Goal: Task Accomplishment & Management: Manage account settings

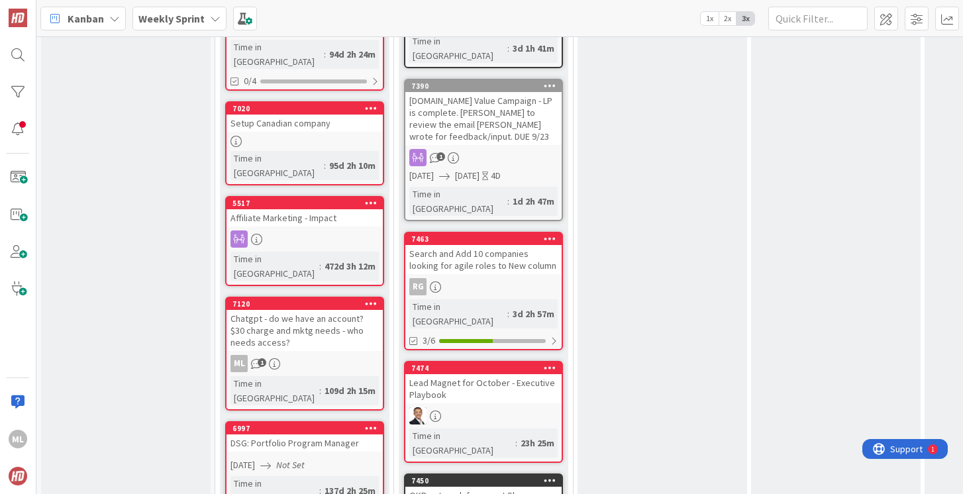
scroll to position [950, 0]
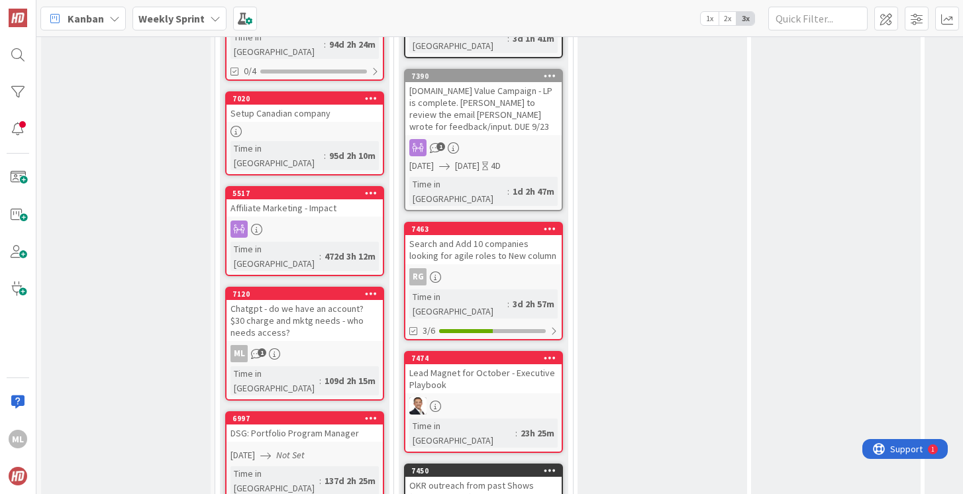
click at [467, 364] on div "Lead Magnet for October - Executive Playbook" at bounding box center [483, 378] width 156 height 29
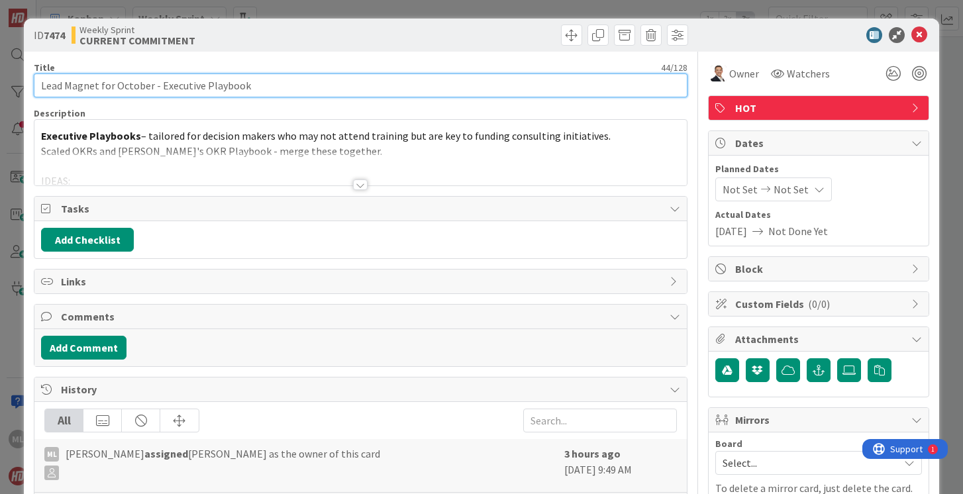
click at [293, 85] on input "Lead Magnet for October - Executive Playbook" at bounding box center [360, 86] width 653 height 24
type input "Lead Magnet for October - Executive Playbook: Final Product due 9/30."
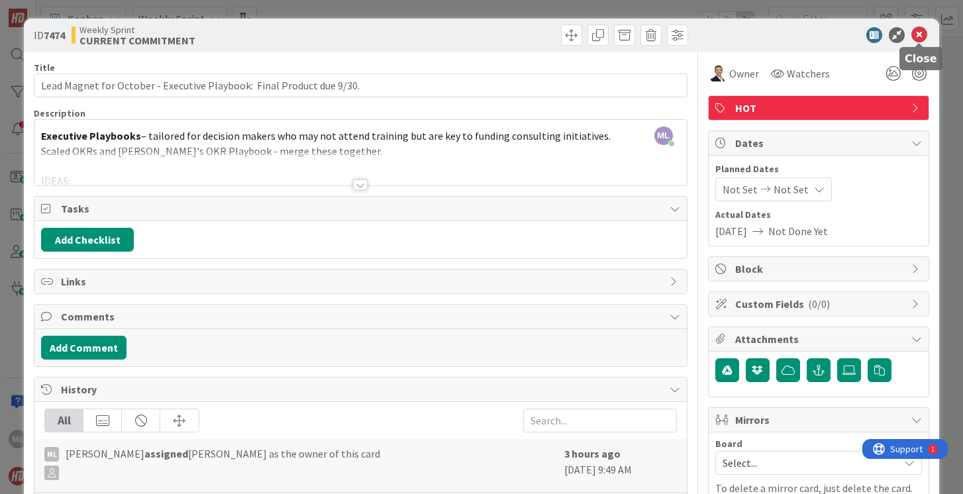
click at [919, 35] on icon at bounding box center [919, 35] width 16 height 16
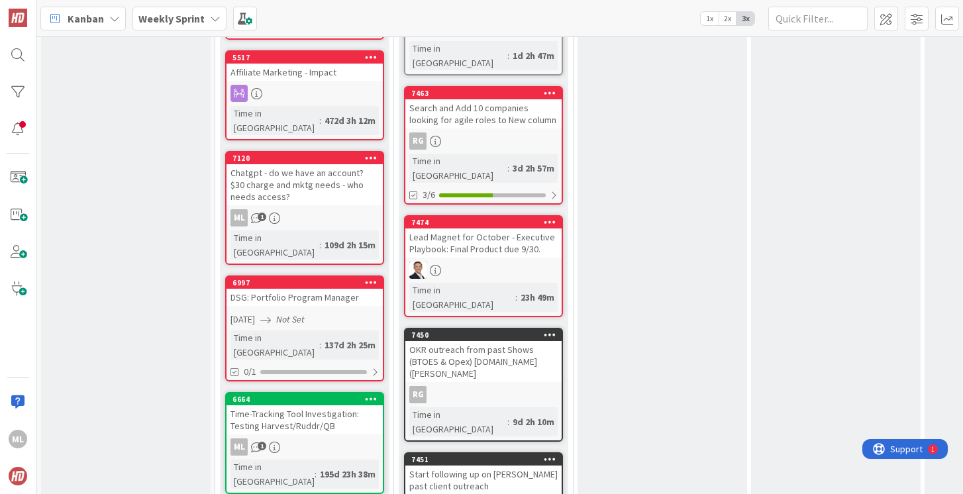
scroll to position [1088, 0]
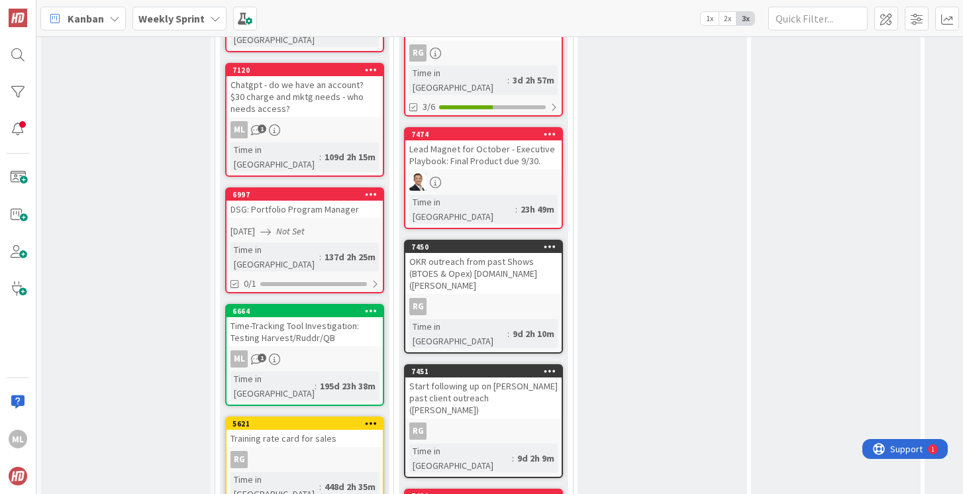
scroll to position [1199, 0]
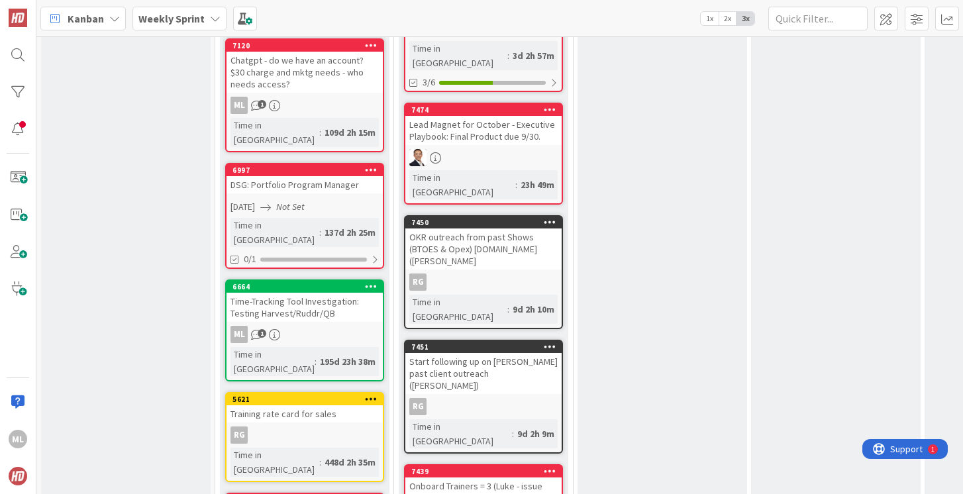
click at [497, 477] on div "Onboard Trainers = 3 (Luke - issue with contract), [PERSON_NAME], [PERSON_NAME]" at bounding box center [483, 497] width 156 height 41
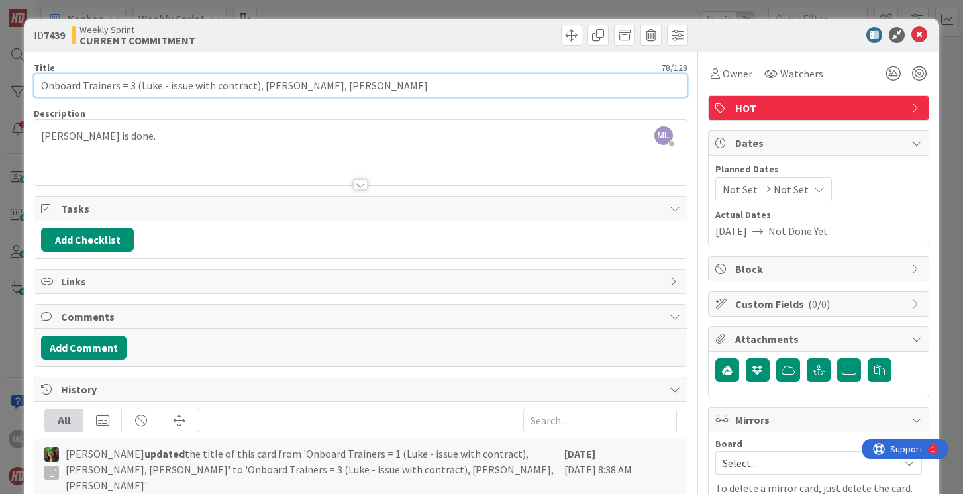
drag, startPoint x: 127, startPoint y: 86, endPoint x: 258, endPoint y: 87, distance: 131.1
click at [258, 88] on input "Onboard Trainers = 3 (Luke - issue with contract), [PERSON_NAME], [PERSON_NAME]" at bounding box center [360, 86] width 653 height 24
type input "Onboard Trainers = [PERSON_NAME], [PERSON_NAME]"
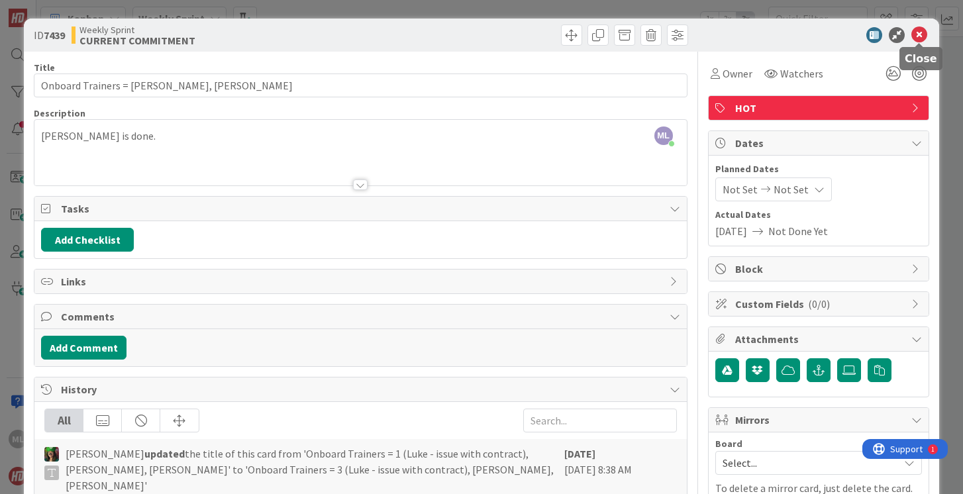
click at [919, 36] on icon at bounding box center [919, 35] width 16 height 16
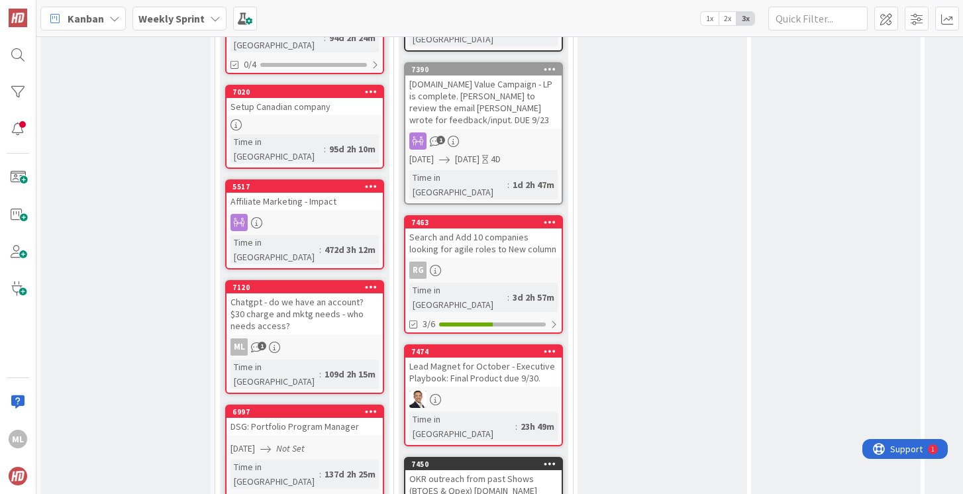
scroll to position [968, 0]
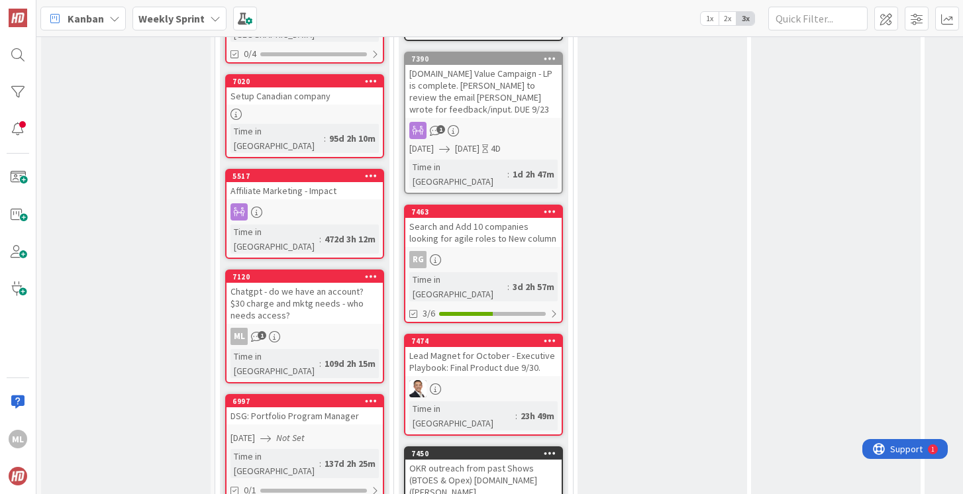
click at [471, 347] on div "Lead Magnet for October - Executive Playbook: Final Product due 9/30." at bounding box center [483, 361] width 156 height 29
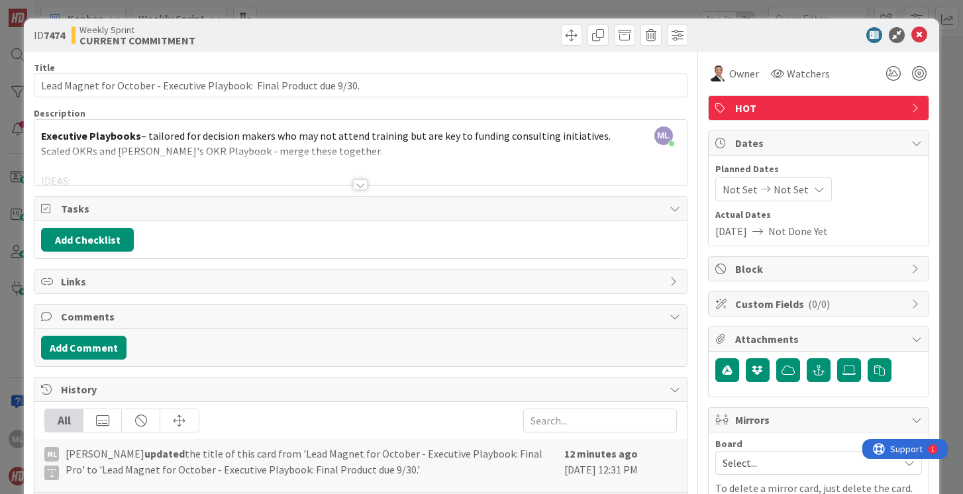
click at [462, 156] on div at bounding box center [360, 169] width 652 height 34
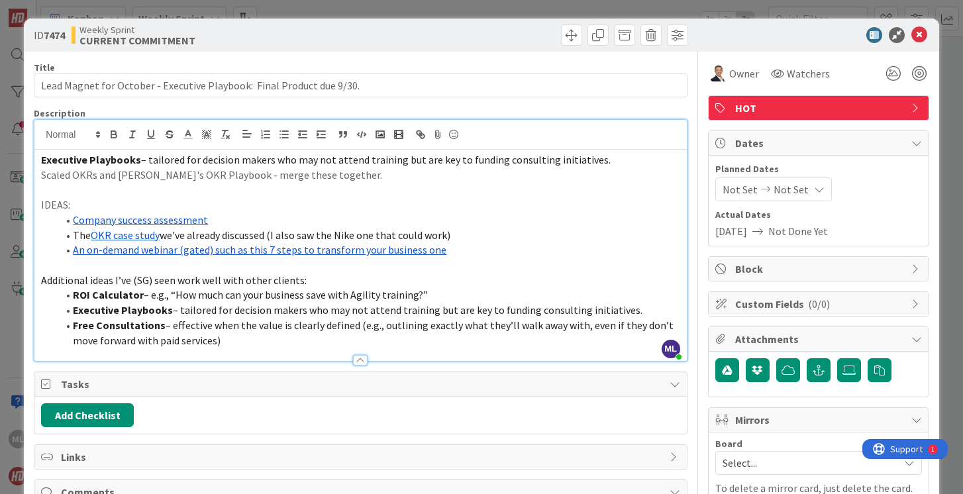
click at [344, 177] on p "Scaled OKRs and [PERSON_NAME]'s OKR Playbook - merge these together." at bounding box center [360, 175] width 638 height 15
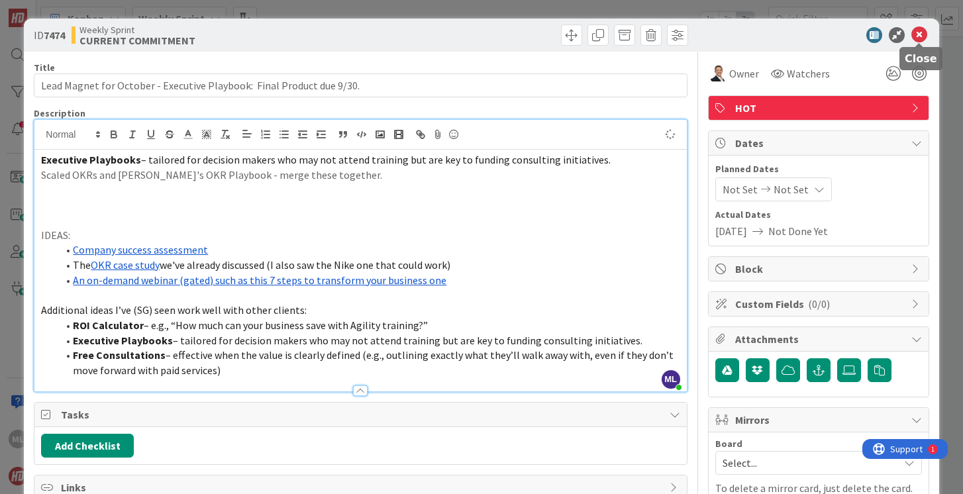
click at [917, 34] on icon at bounding box center [919, 35] width 16 height 16
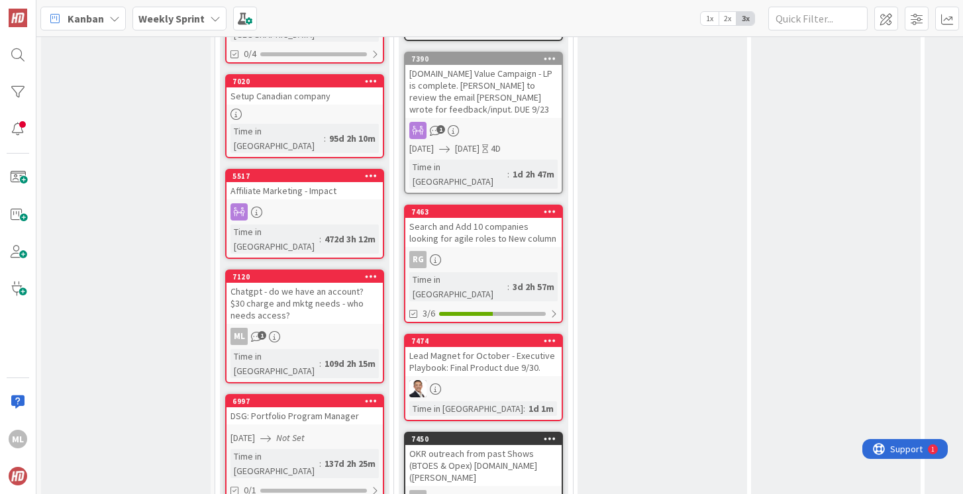
click at [191, 14] on b "Weekly Sprint" at bounding box center [171, 18] width 66 height 13
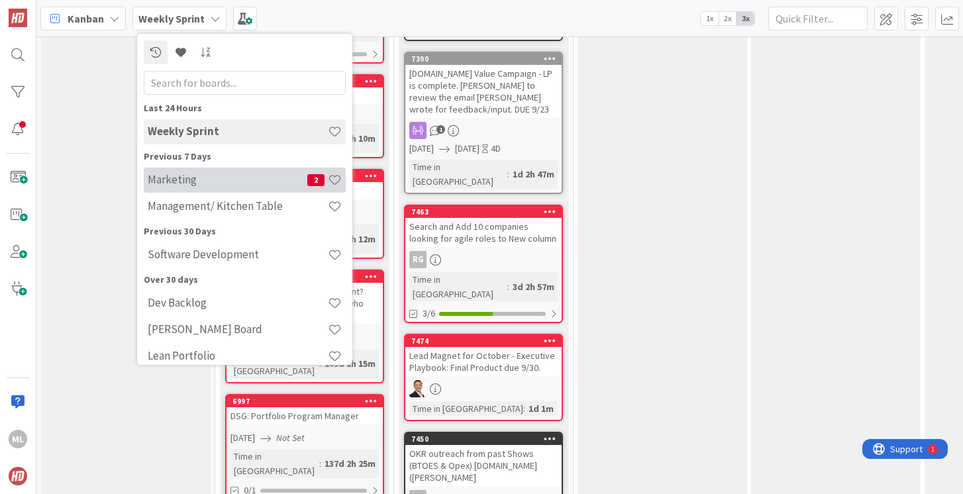
click at [174, 174] on h4 "Marketing" at bounding box center [228, 179] width 160 height 13
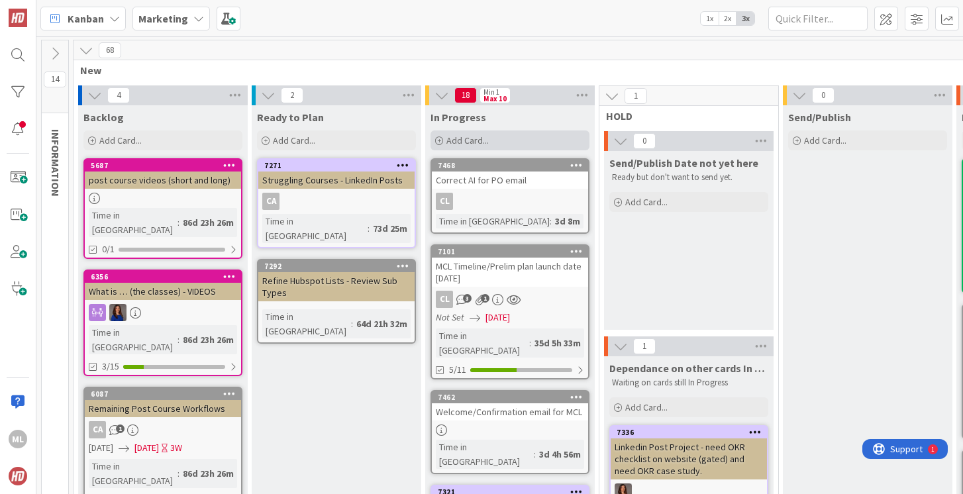
click at [521, 136] on div "Add Card..." at bounding box center [509, 140] width 159 height 20
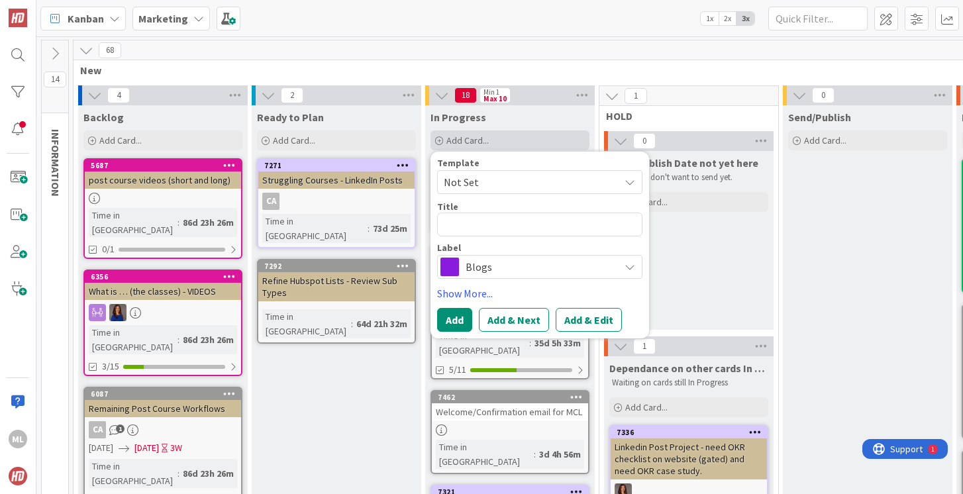
type textarea "x"
type textarea "C"
type textarea "x"
type textarea "Cr"
type textarea "x"
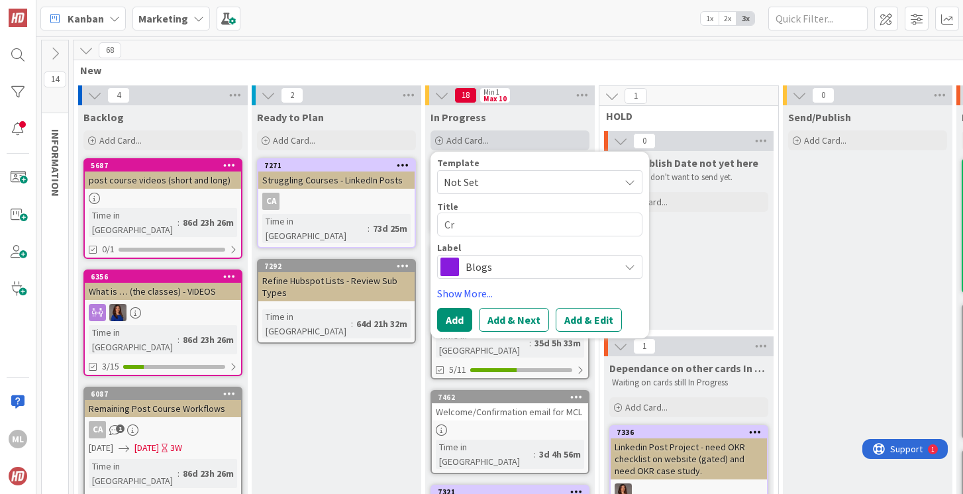
type textarea "Cre"
type textarea "x"
type textarea "Crea"
type textarea "x"
type textarea "Creat"
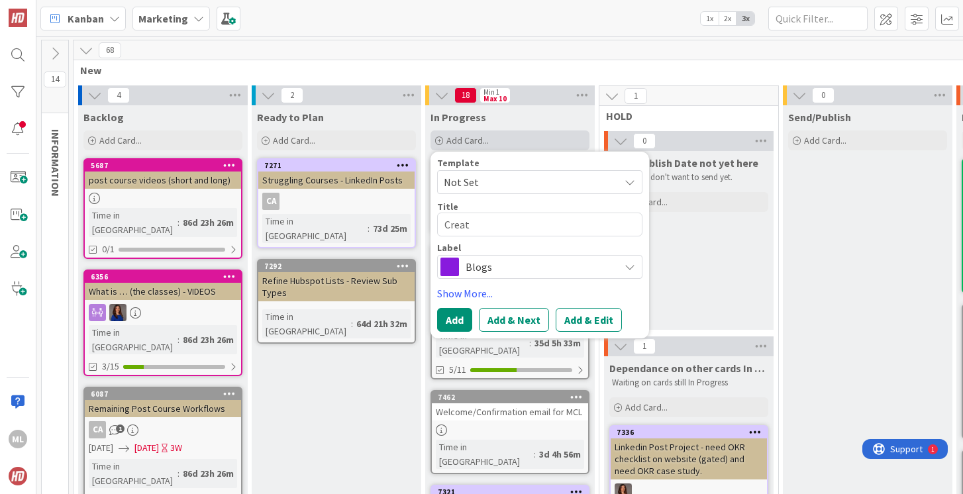
type textarea "x"
type textarea "Create"
type textarea "x"
type textarea "Create"
type textarea "x"
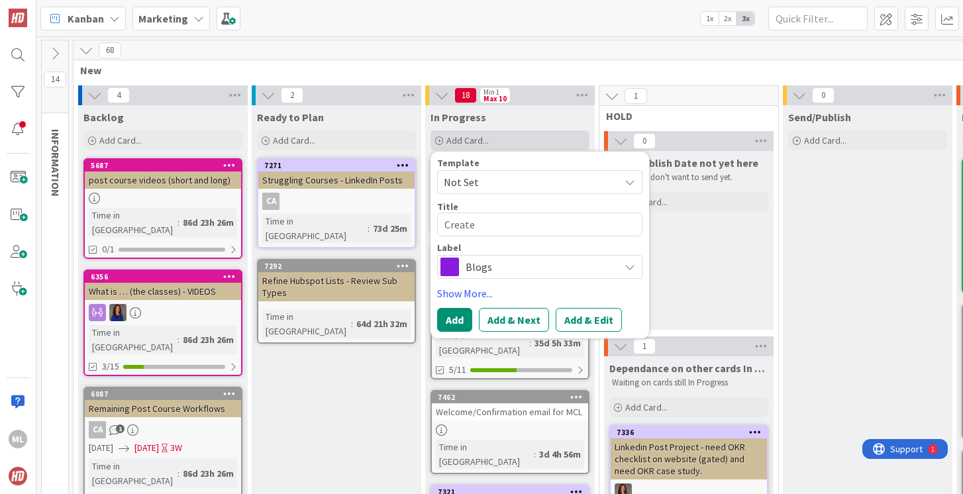
type textarea "Create a"
type textarea "x"
type textarea "Create a"
type textarea "x"
type textarea "Create a l"
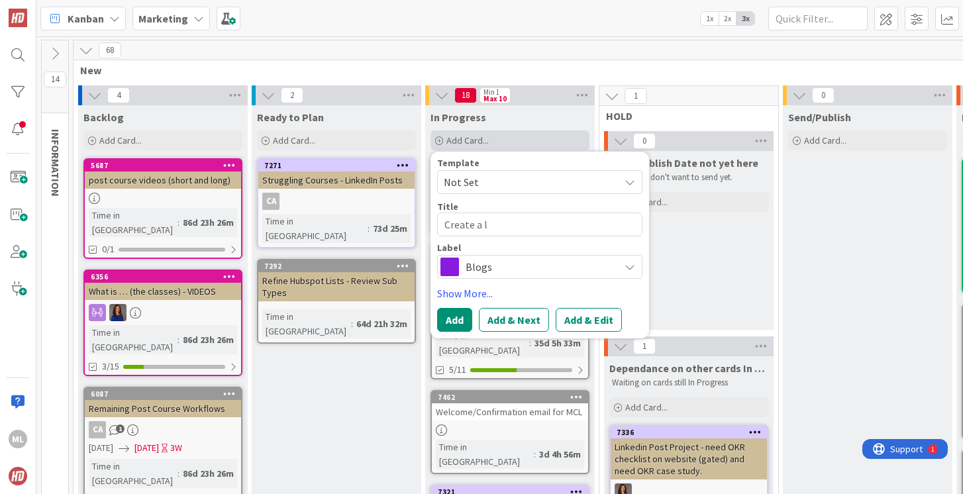
type textarea "x"
type textarea "Create a lan"
type textarea "x"
type textarea "Create a land"
type textarea "x"
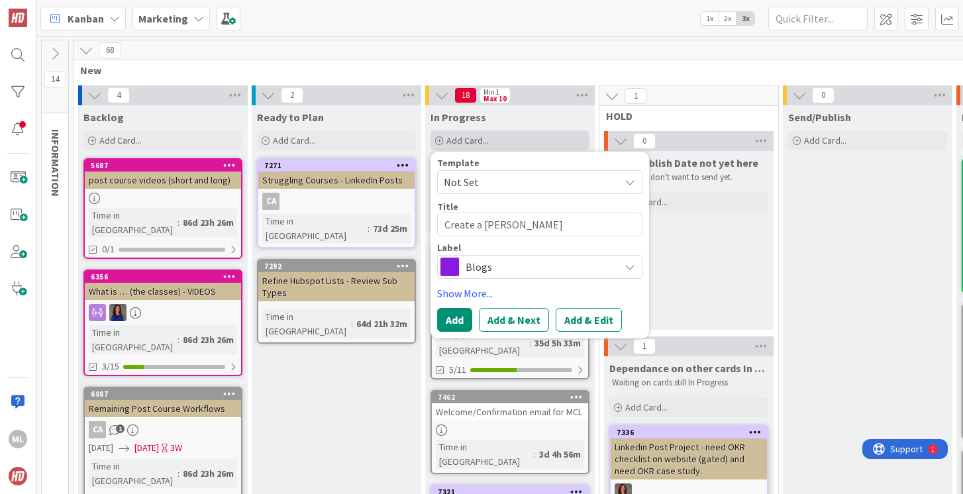
type textarea "Create a [PERSON_NAME]"
type textarea "x"
type textarea "Create a landing"
type textarea "x"
type textarea "Create a landing"
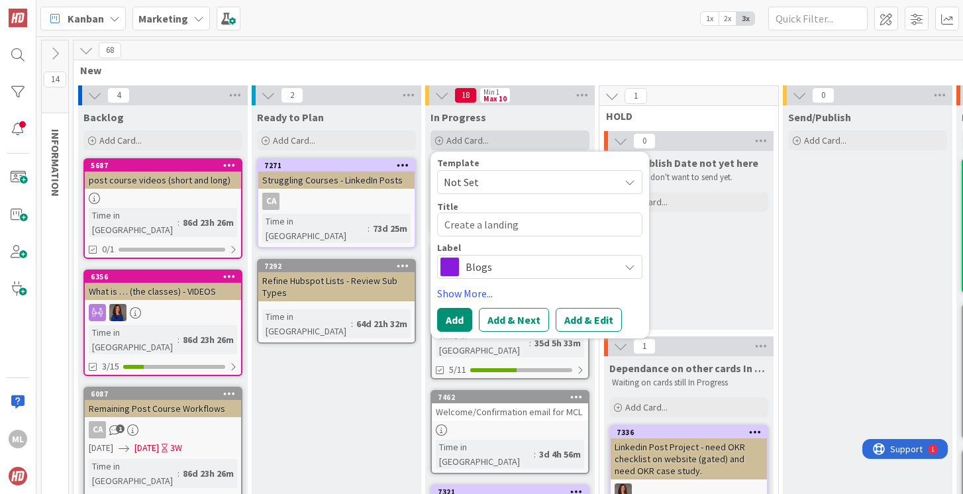
type textarea "x"
type textarea "Create a landing p"
type textarea "x"
type textarea "Create a landing pa"
type textarea "x"
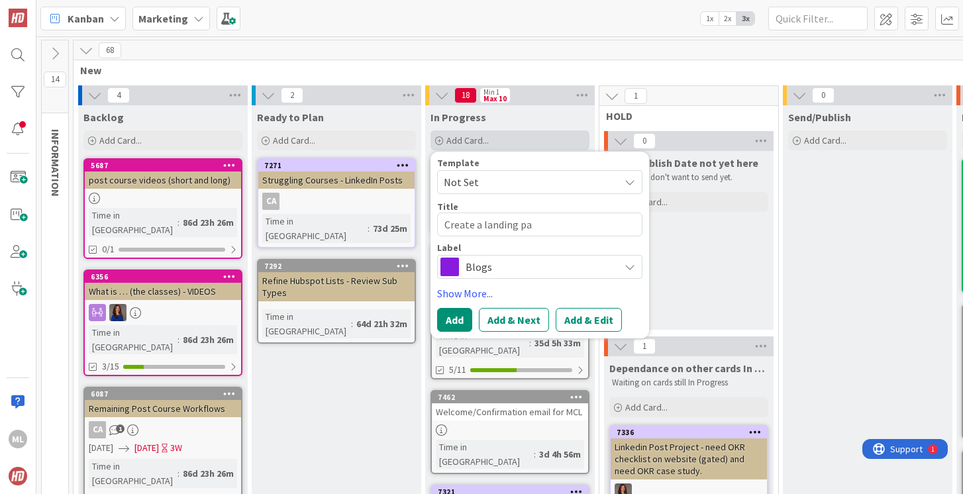
type textarea "Create a landing pag"
type textarea "x"
type textarea "Create a landing page"
type textarea "x"
type textarea "Create a landing page"
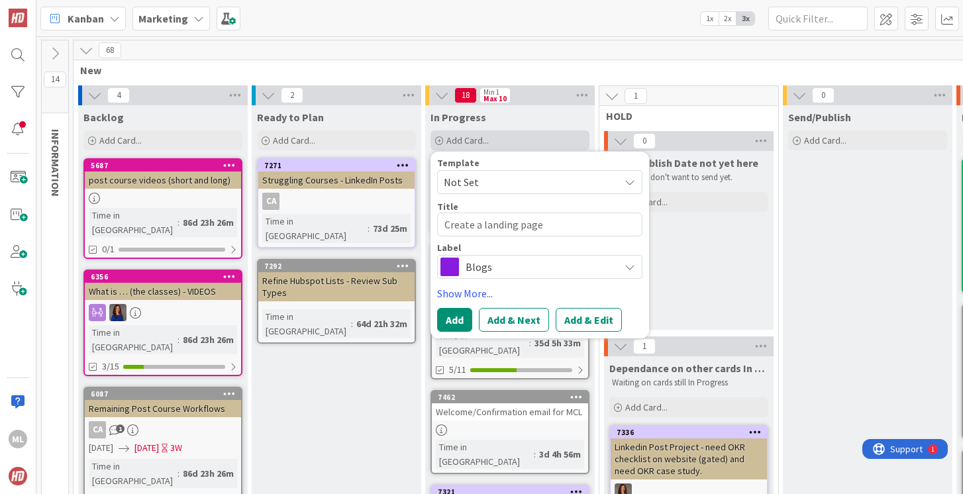
type textarea "x"
type textarea "Create a landing page f"
type textarea "x"
type textarea "Create a landing page fo"
type textarea "x"
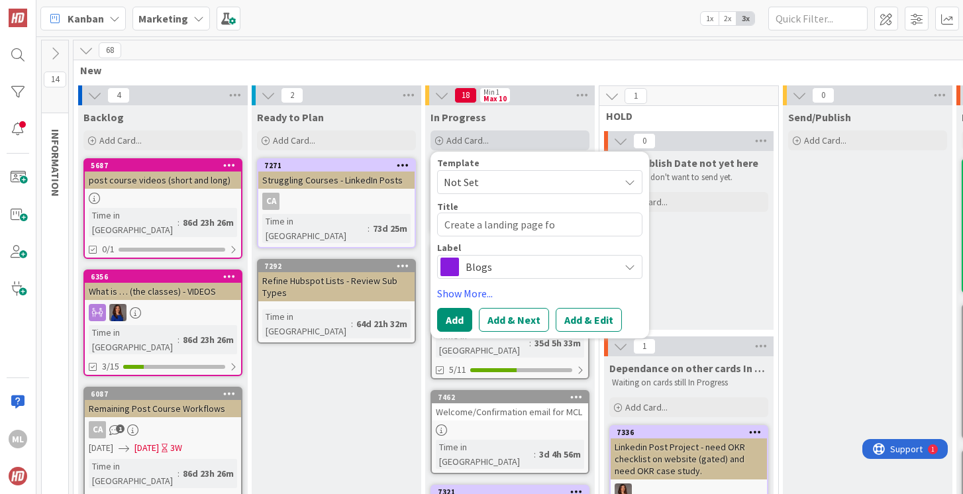
type textarea "Create a landing page for"
type textarea "x"
type textarea "Create a landing page for"
type textarea "x"
type textarea "Create a landing page for O"
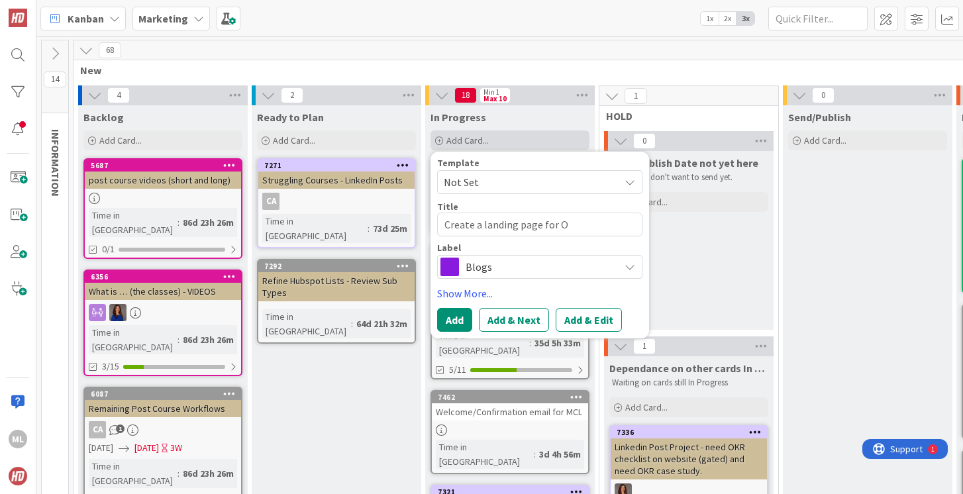
type textarea "x"
type textarea "Create a landing page for OK"
type textarea "x"
type textarea "Create a landing page for OKR"
type textarea "x"
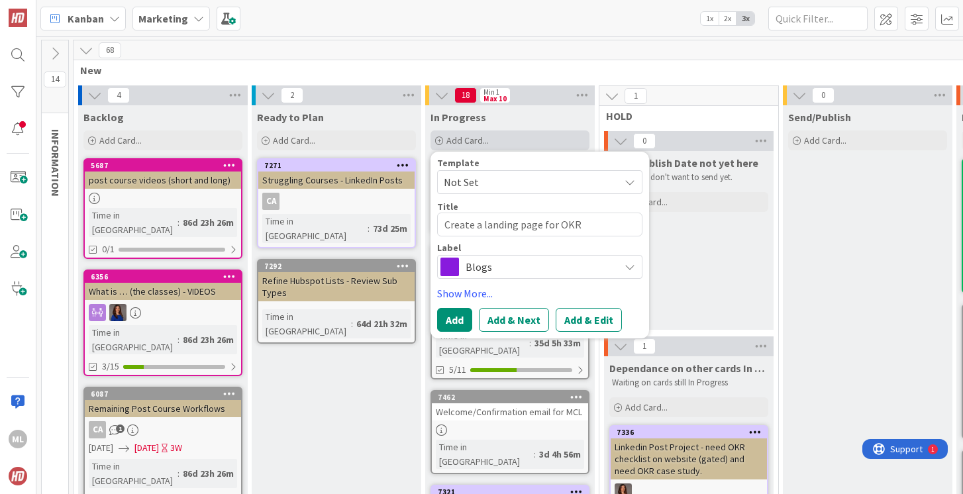
type textarea "Create a landing page for OKR"
type textarea "x"
type textarea "Create a landing page for OKR l"
type textarea "x"
type textarea "Create a landing page for OKR lea"
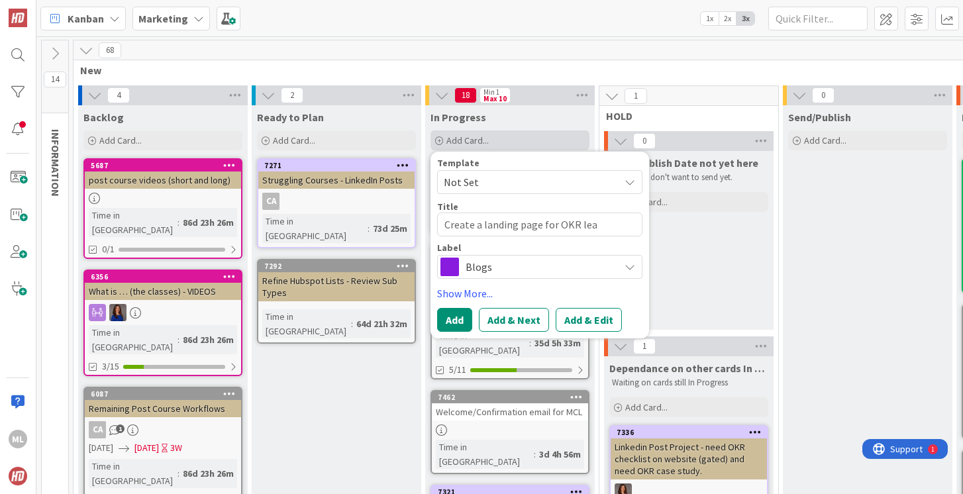
type textarea "x"
type textarea "Create a landing page for OKR lead"
type textarea "x"
type textarea "Create a landing page for OKR lead"
type textarea "x"
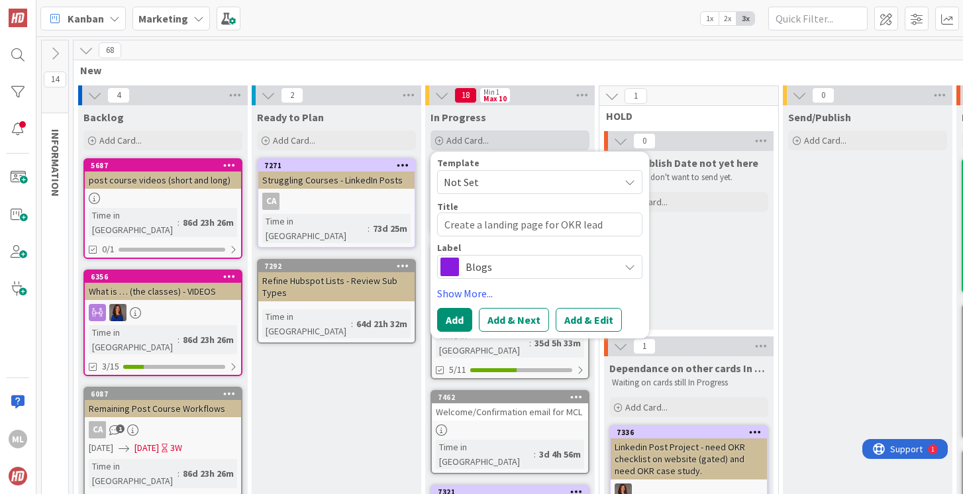
type textarea "Create a landing page for OKR lead m"
type textarea "x"
type textarea "Create a landing page for OKR lead ma"
type textarea "x"
type textarea "Create a landing page for OKR lead mag"
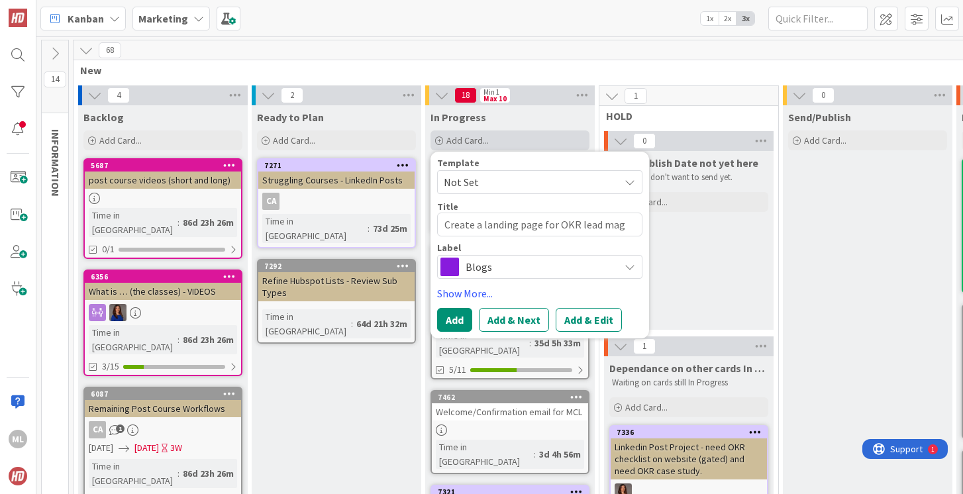
type textarea "x"
type textarea "Create a landing page for OKR lead magn"
type textarea "x"
type textarea "Create a landing page for OKR lead magne"
type textarea "x"
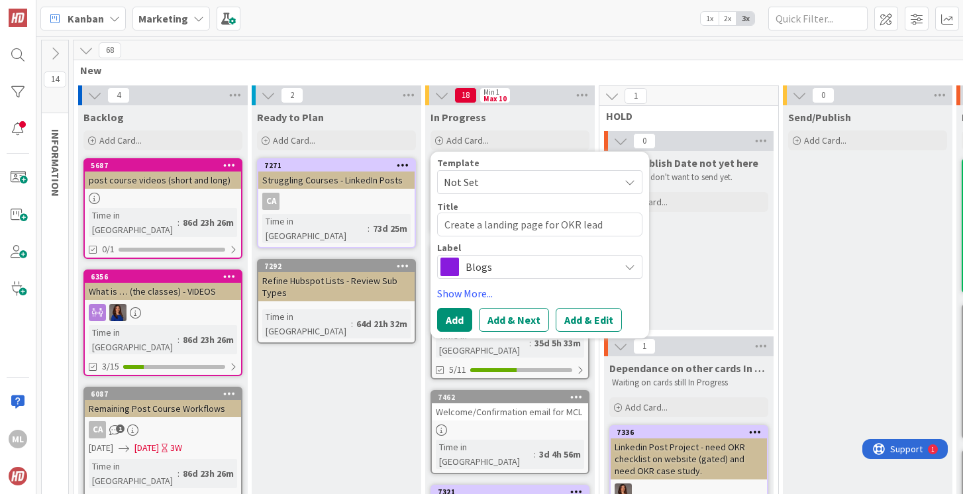
type textarea "Create a landing page for OKR lead magnet"
click at [476, 270] on span "Blogs" at bounding box center [539, 267] width 147 height 19
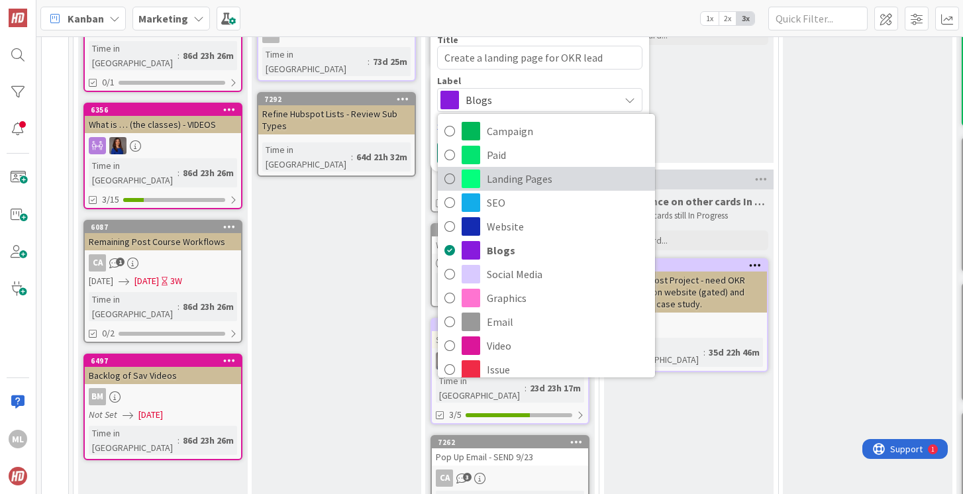
click at [448, 181] on icon at bounding box center [449, 179] width 11 height 20
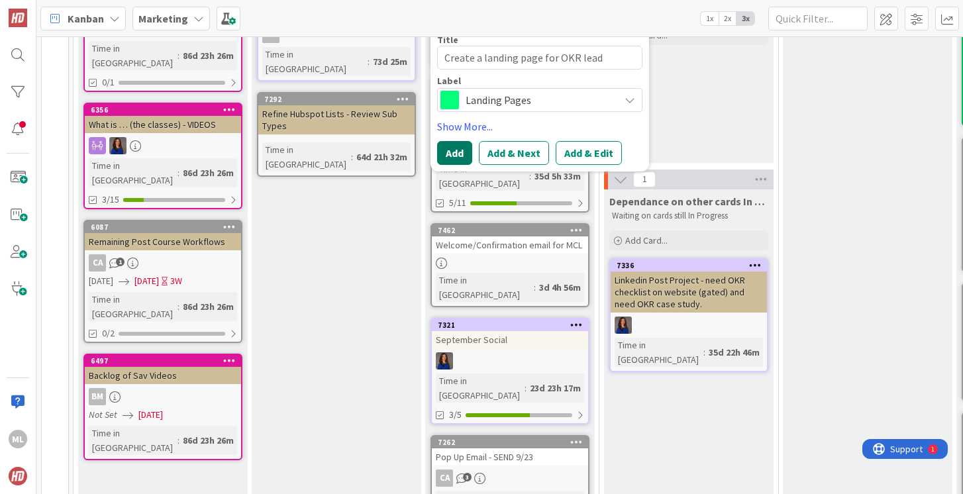
click at [455, 153] on button "Add" at bounding box center [454, 153] width 35 height 24
type textarea "x"
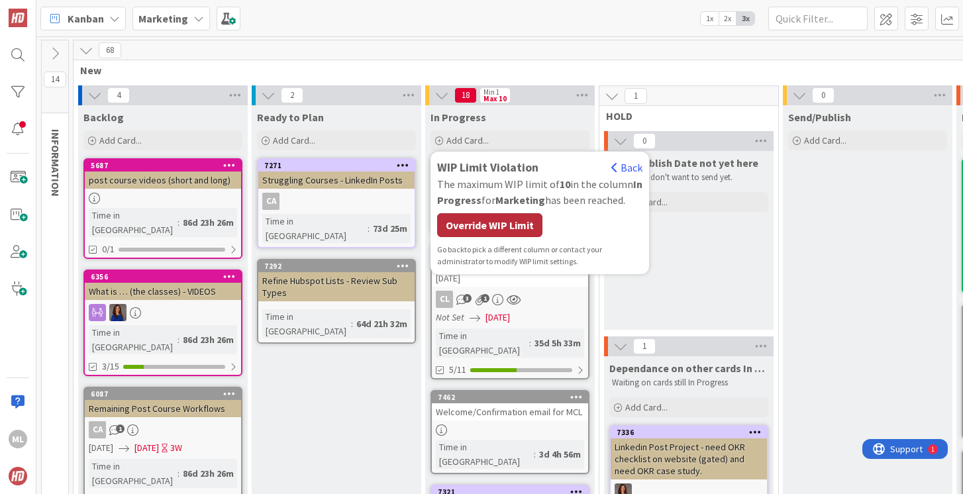
click at [485, 229] on div "Override WIP Limit" at bounding box center [489, 225] width 105 height 24
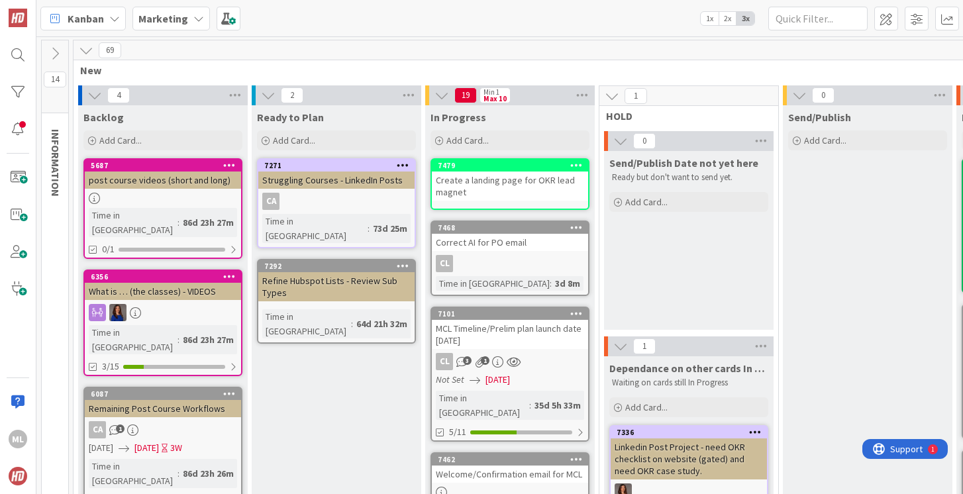
click at [482, 192] on div "Create a landing page for OKR lead magnet" at bounding box center [510, 186] width 156 height 29
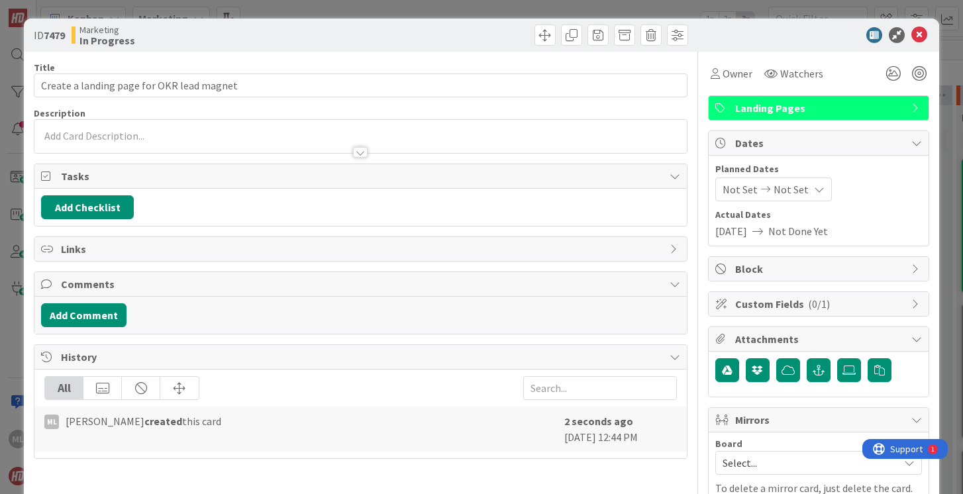
click at [281, 140] on div at bounding box center [360, 146] width 652 height 14
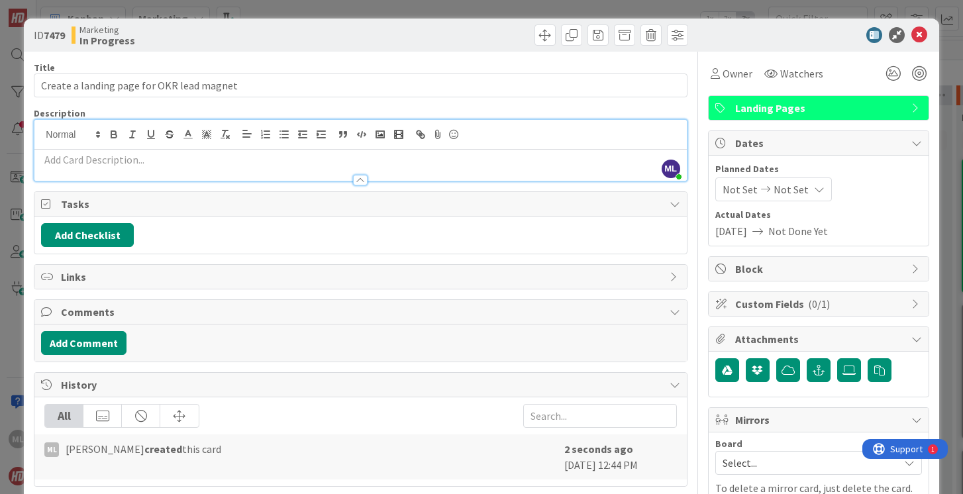
click at [270, 160] on p at bounding box center [360, 159] width 638 height 15
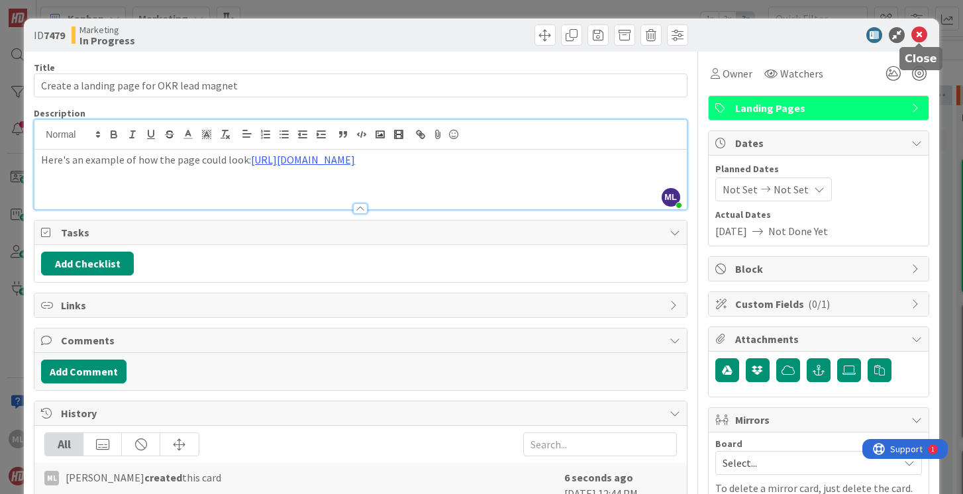
click at [921, 32] on icon at bounding box center [919, 35] width 16 height 16
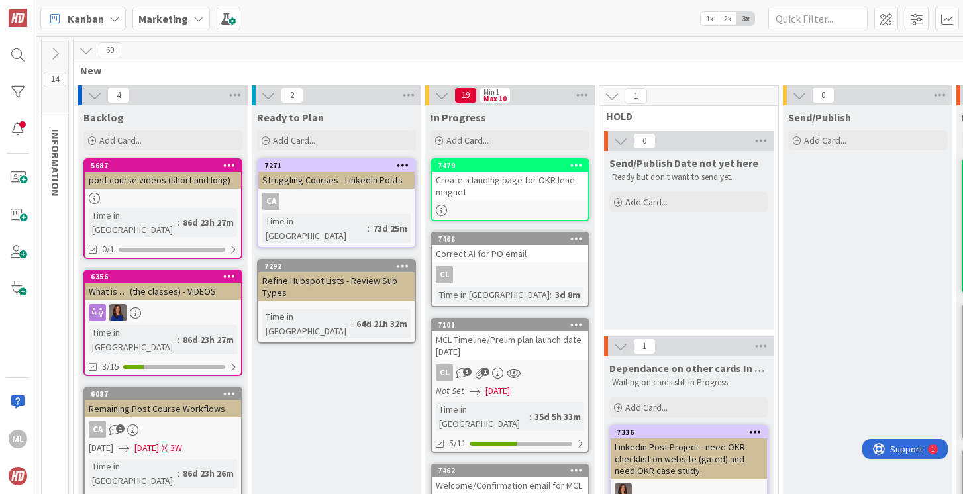
click at [520, 197] on div "Create a landing page for OKR lead magnet" at bounding box center [510, 186] width 156 height 29
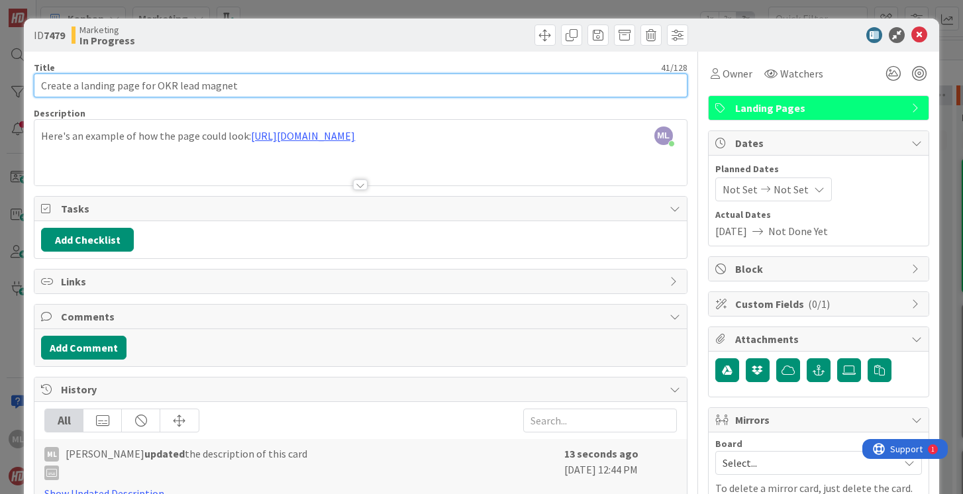
click at [315, 89] on input "Create a landing page for OKR lead magnet" at bounding box center [360, 86] width 653 height 24
type input "Create a landing page for OKR lead magnet - final due 9/30"
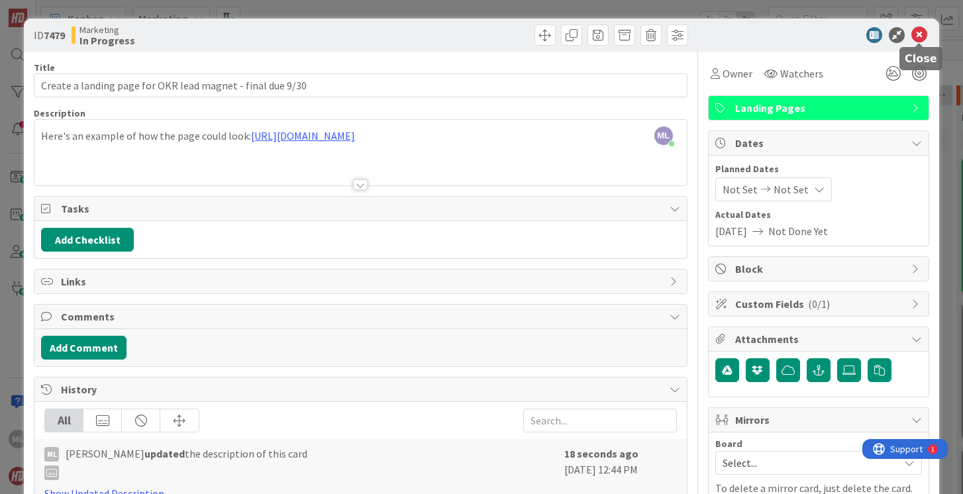
click at [918, 32] on icon at bounding box center [919, 35] width 16 height 16
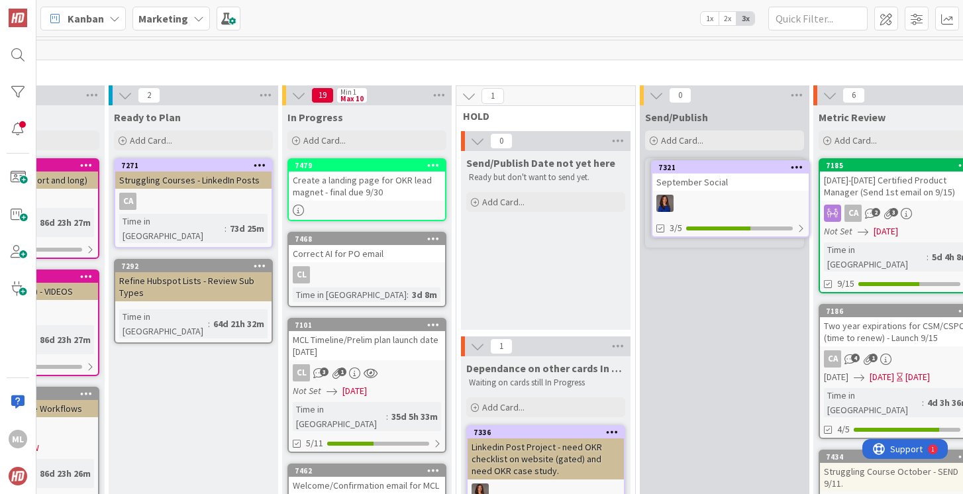
scroll to position [0, 146]
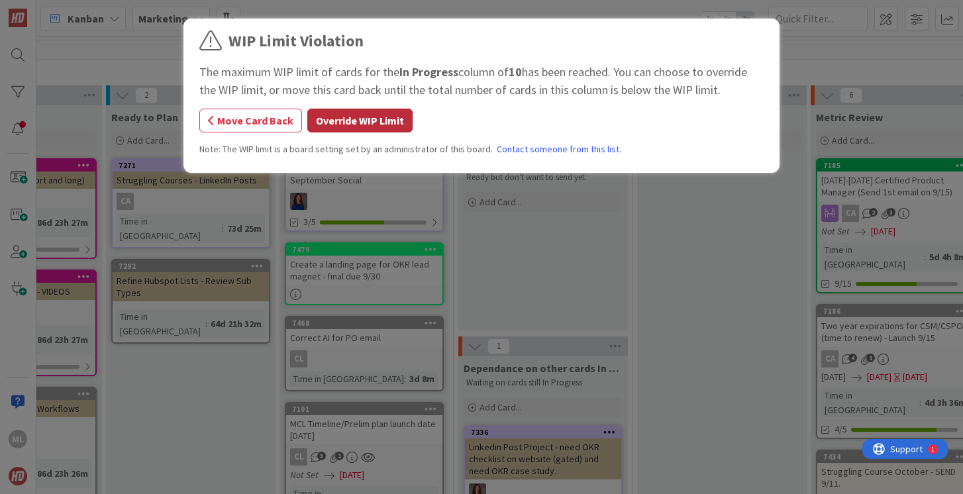
click at [361, 121] on button "Override WIP Limit" at bounding box center [359, 121] width 105 height 24
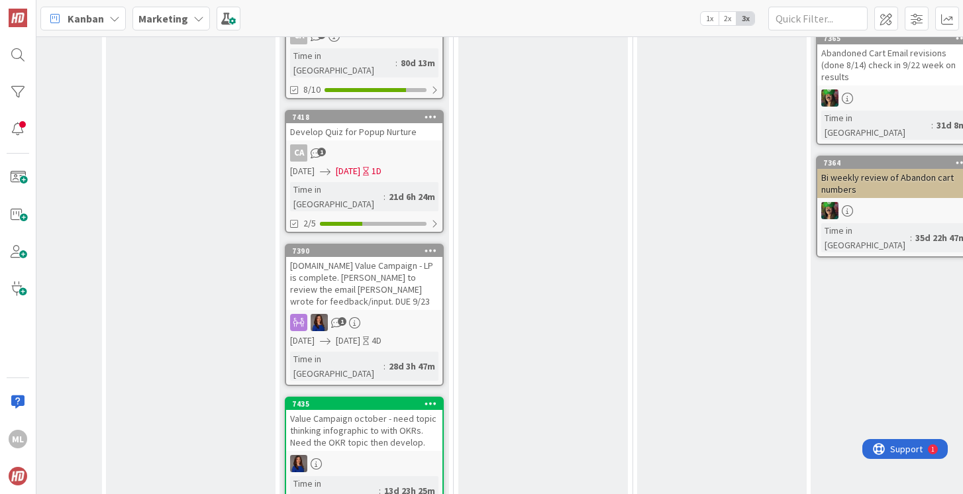
scroll to position [750, 146]
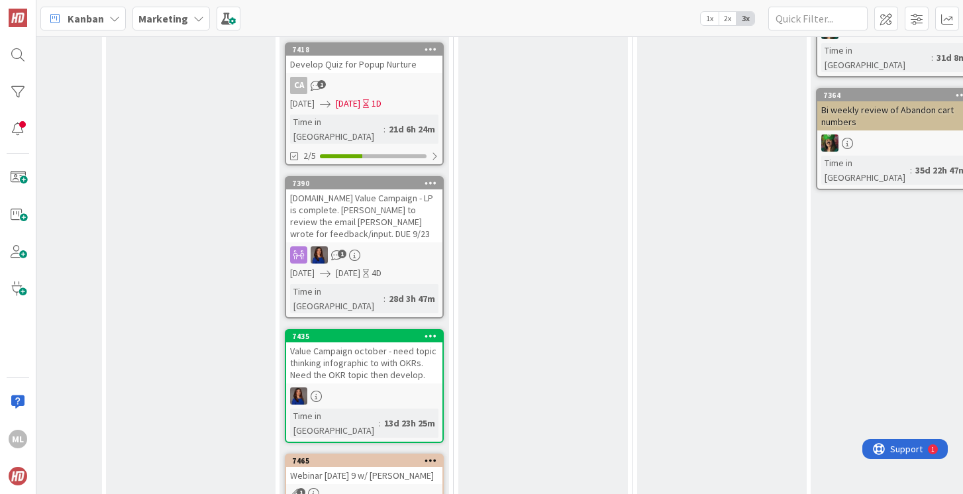
click at [352, 189] on div "[DOMAIN_NAME] Value Campaign - LP is complete. [PERSON_NAME] to review the emai…" at bounding box center [364, 215] width 156 height 53
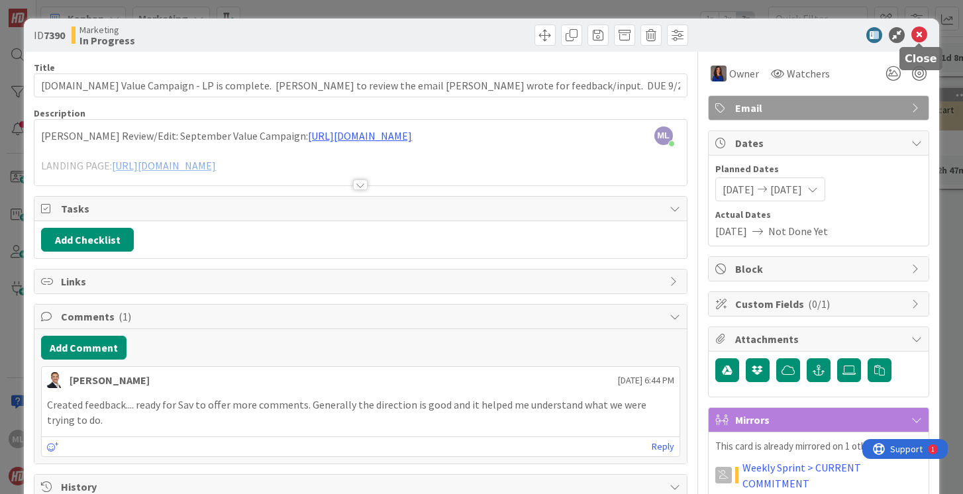
click at [918, 33] on icon at bounding box center [919, 35] width 16 height 16
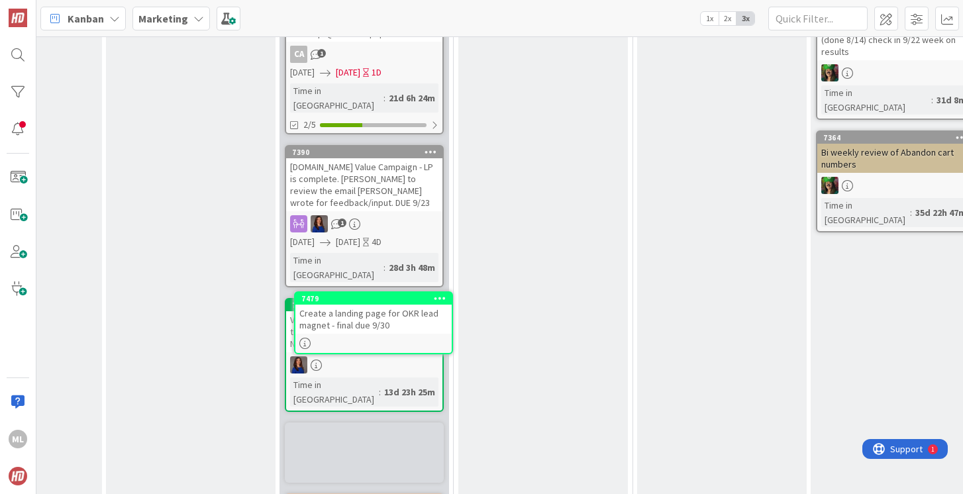
scroll to position [711, 146]
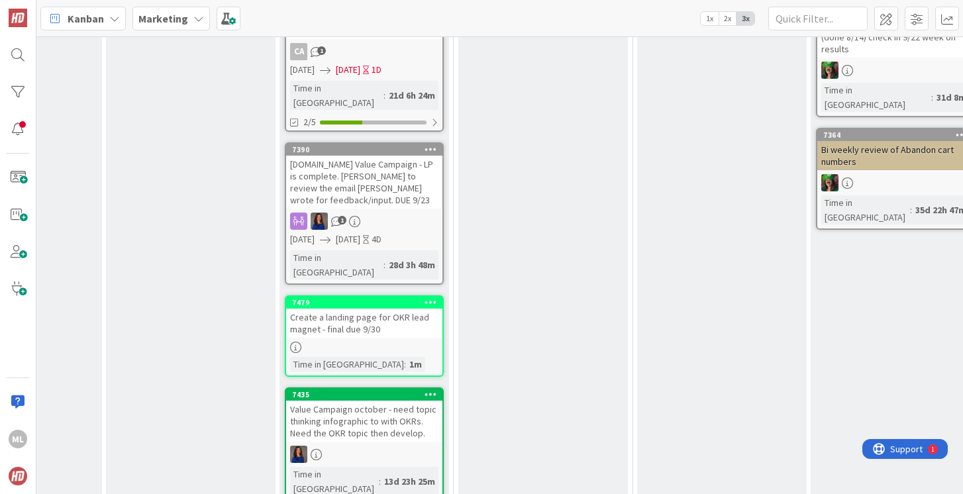
click at [373, 309] on div "Create a landing page for OKR lead magnet - final due 9/30" at bounding box center [364, 323] width 156 height 29
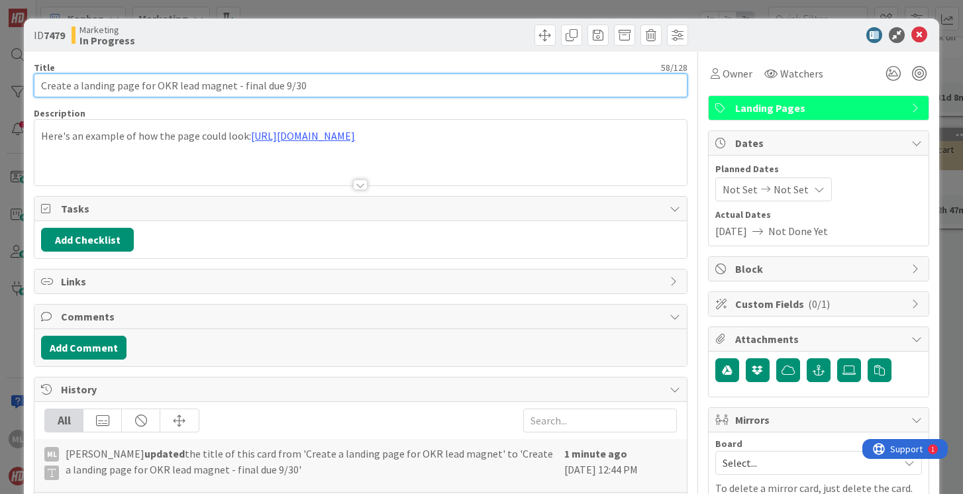
click at [385, 81] on input "Create a landing page for OKR lead magnet - final due 9/30" at bounding box center [360, 86] width 653 height 24
type input "Create a landing page for OKR lead magnet - final due 9/30 - this is for single…"
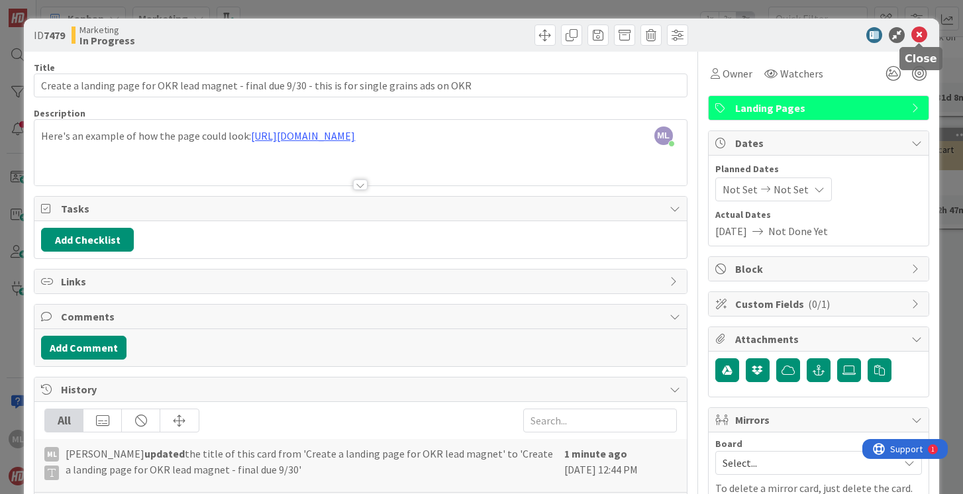
click at [920, 31] on icon at bounding box center [919, 35] width 16 height 16
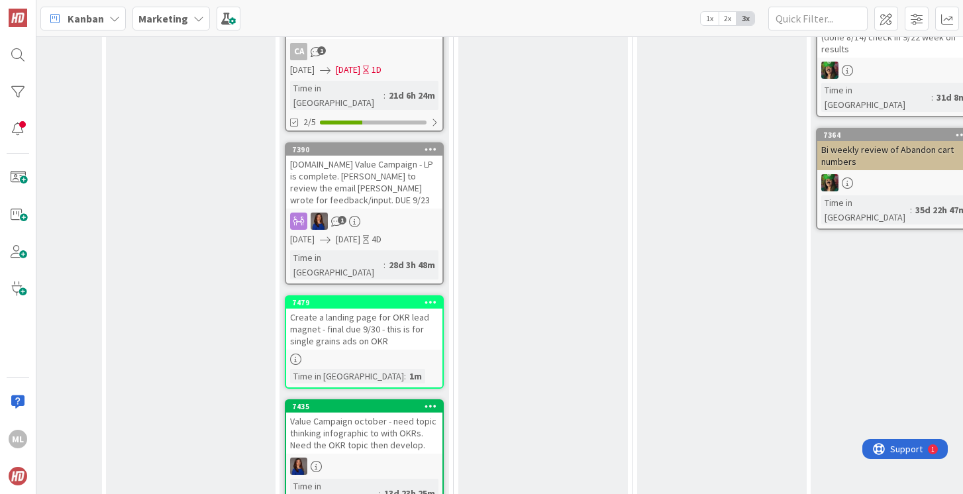
click at [377, 295] on link "7479 Create a landing page for OKR lead magnet - final due 9/30 - this is for s…" at bounding box center [364, 341] width 159 height 93
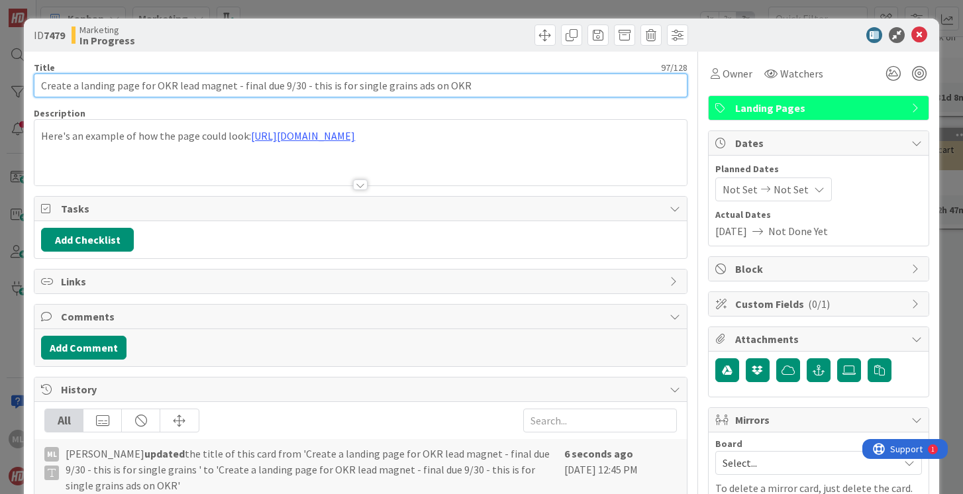
click at [470, 90] on input "Create a landing page for OKR lead magnet - final due 9/30 - this is for single…" at bounding box center [360, 86] width 653 height 24
type input "Create a landing page for OKR lead magnet - final due 9/30 - this is for single…"
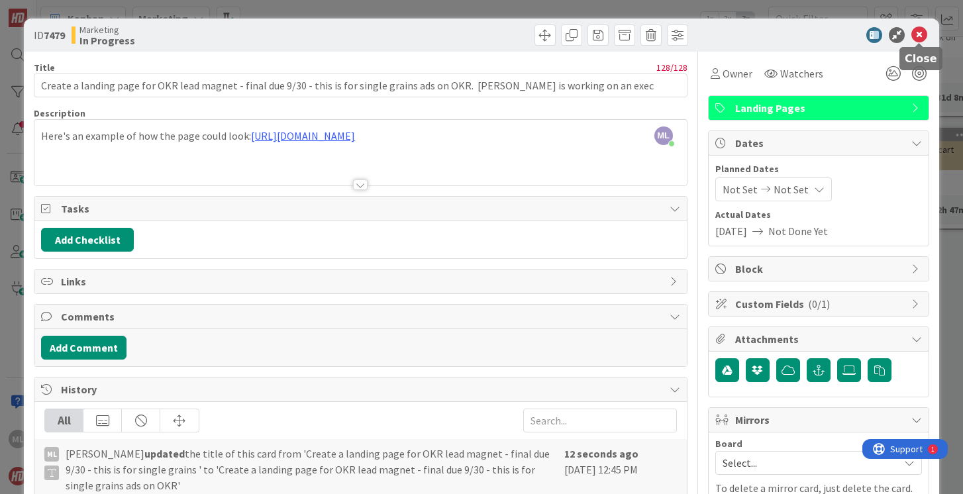
click at [921, 32] on icon at bounding box center [919, 35] width 16 height 16
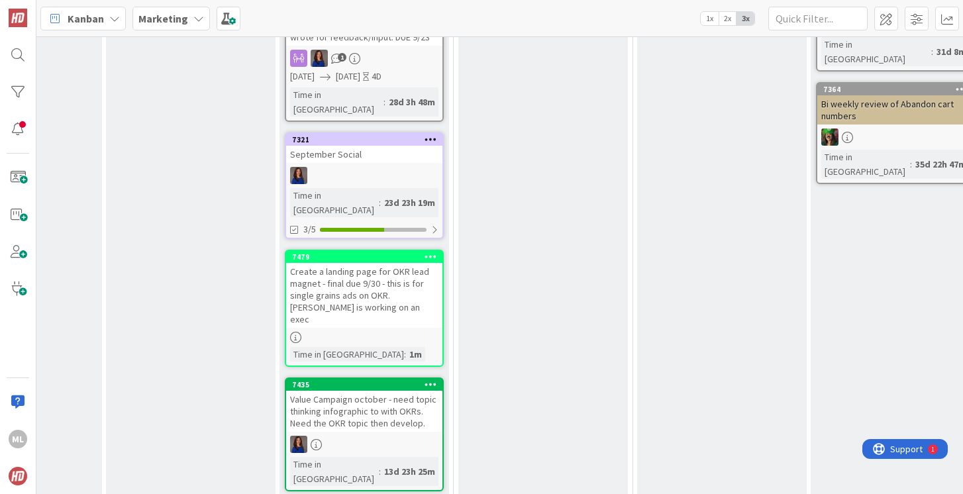
scroll to position [793, 146]
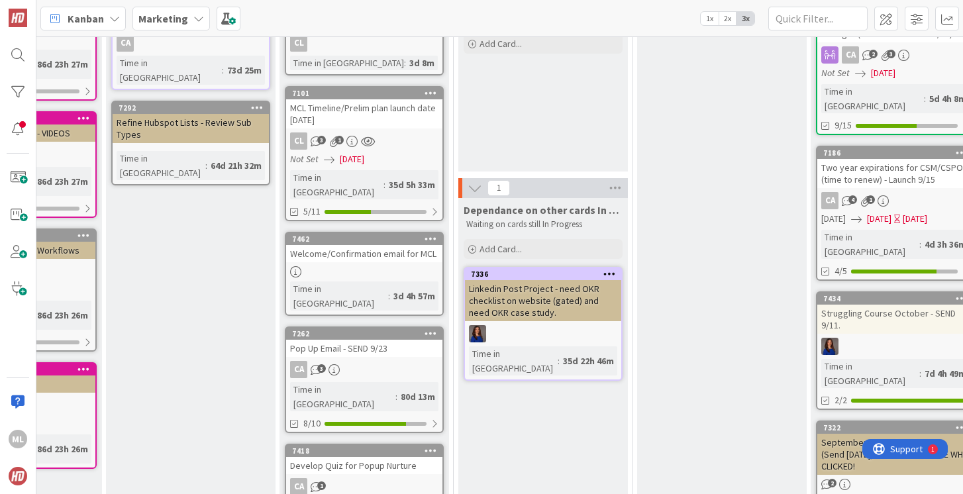
scroll to position [0, 146]
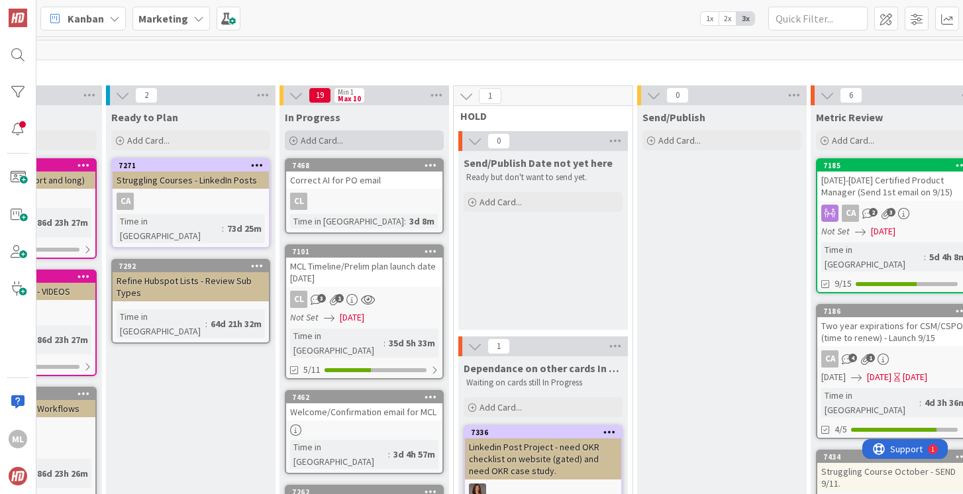
click at [333, 134] on span "Add Card..." at bounding box center [322, 140] width 42 height 12
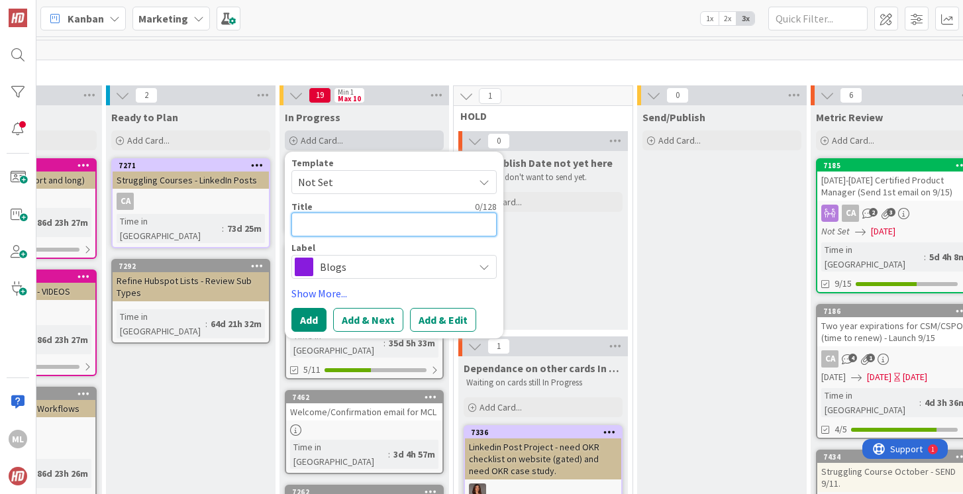
type textarea "x"
type textarea "O"
type textarea "x"
type textarea "OK"
type textarea "x"
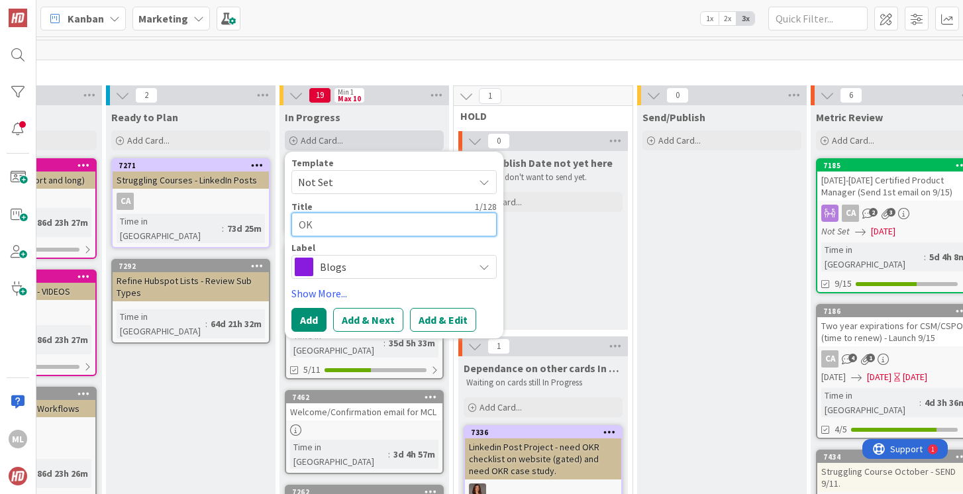
type textarea "OKR"
type textarea "x"
type textarea "OKR"
type textarea "x"
type textarea "OKR l"
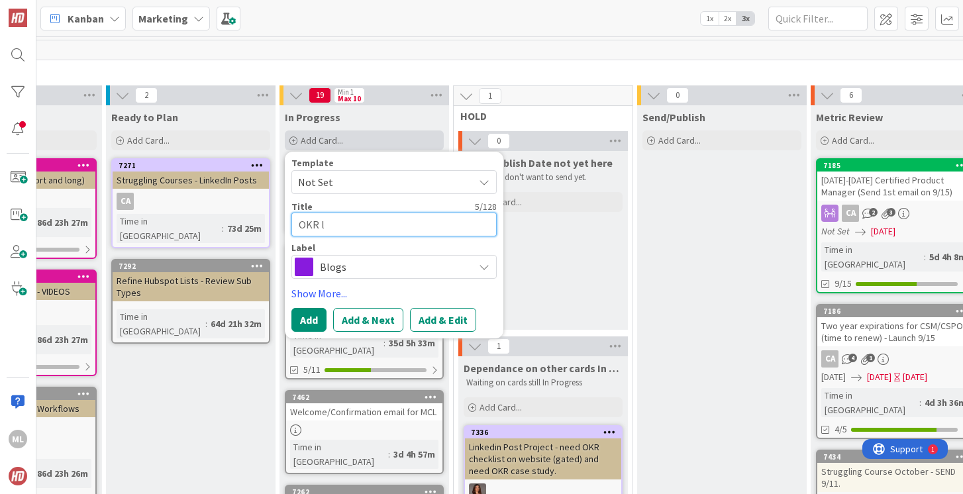
type textarea "x"
type textarea "OKR la"
type textarea "x"
type textarea "OKR lan"
type textarea "x"
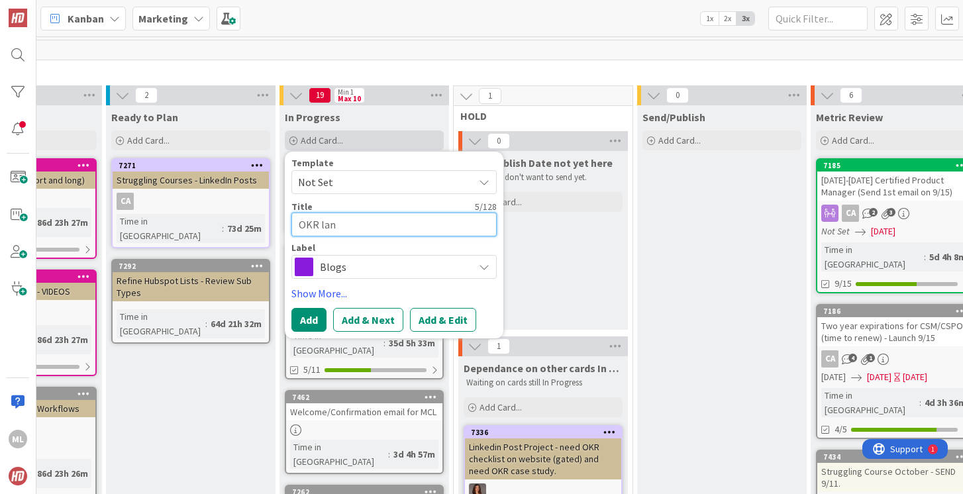
type textarea "OKR land"
type textarea "x"
type textarea "[PERSON_NAME]"
type textarea "x"
type textarea "[PERSON_NAME]"
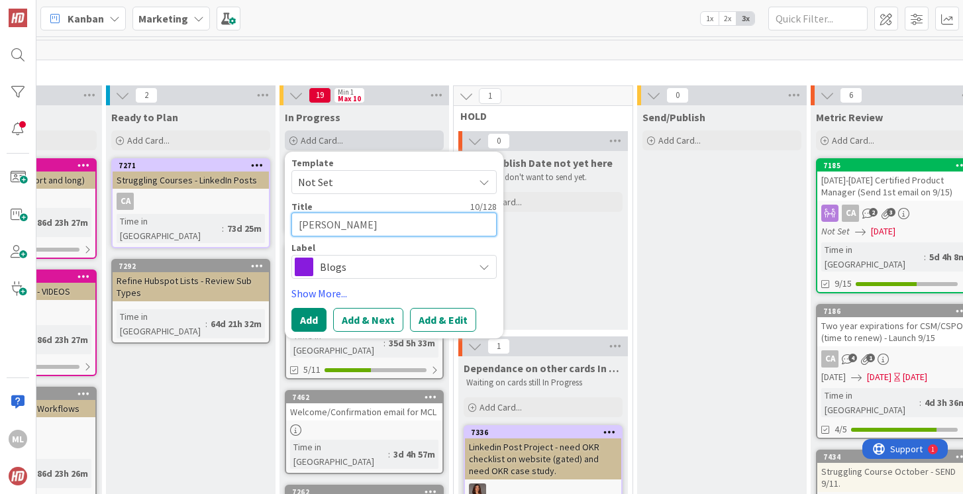
type textarea "x"
type textarea "OKR landing"
type textarea "x"
type textarea "OKR landing p"
type textarea "x"
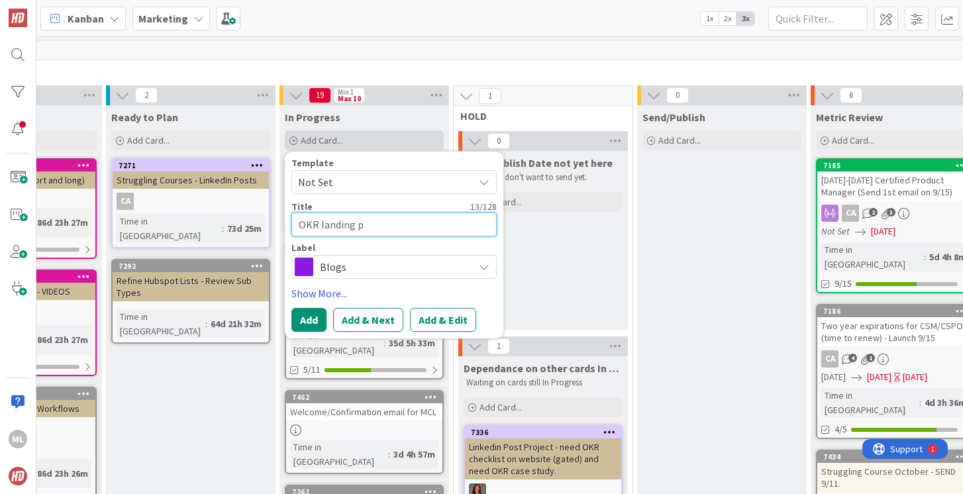
type textarea "OKR landing pa"
type textarea "x"
type textarea "OKR landing pag"
type textarea "x"
type textarea "OKR landing page"
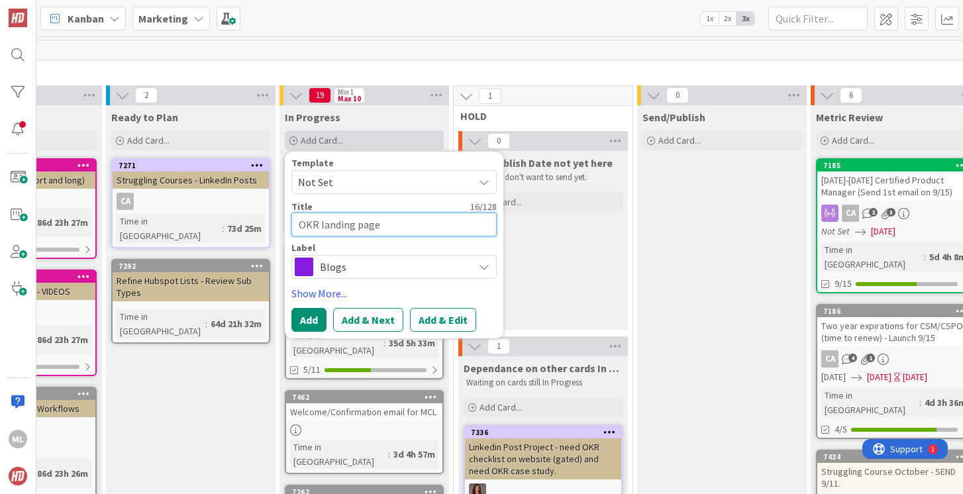
type textarea "x"
type textarea "OKR landing page"
type textarea "x"
type textarea "OKR landing page n"
type textarea "x"
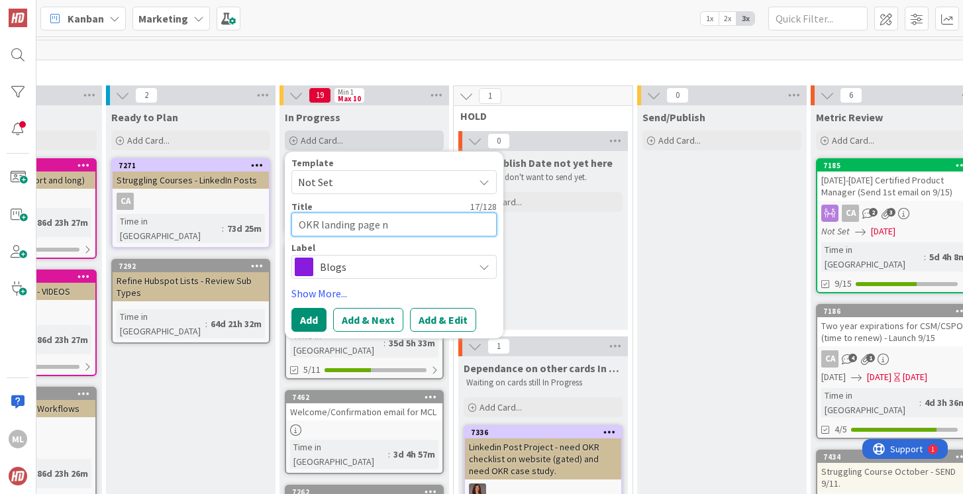
type textarea "OKR landing page ne"
type textarea "x"
type textarea "OKR landing page nee"
type textarea "x"
type textarea "OKR landing page needs"
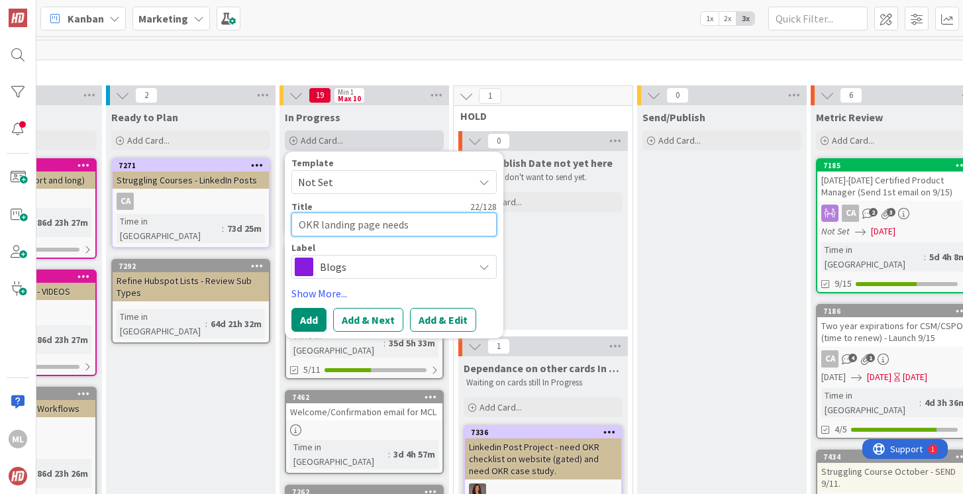
type textarea "x"
type textarea "OKR landing page needs"
type textarea "x"
type textarea "OKR landing page needs a"
type textarea "x"
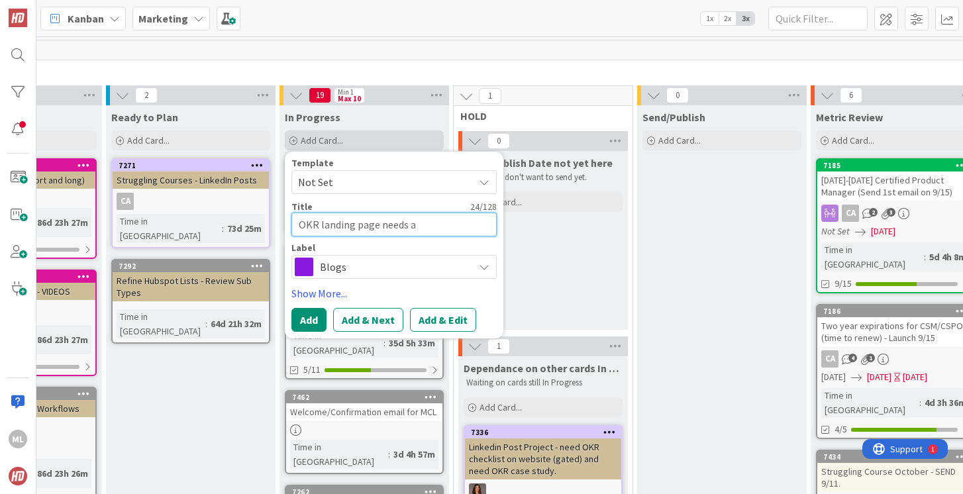
type textarea "OKR landing page needs a"
type textarea "x"
type textarea "OKR landing page needs a g"
type textarea "x"
type textarea "OKR landing page needs a gr"
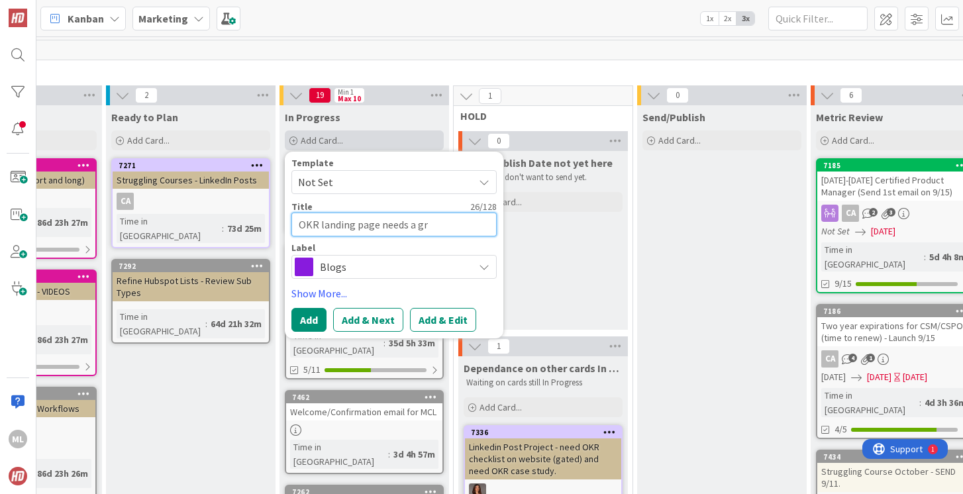
type textarea "x"
type textarea "OKR landing page needs a gra"
type textarea "x"
type textarea "OKR landing page needs a grap"
type textarea "x"
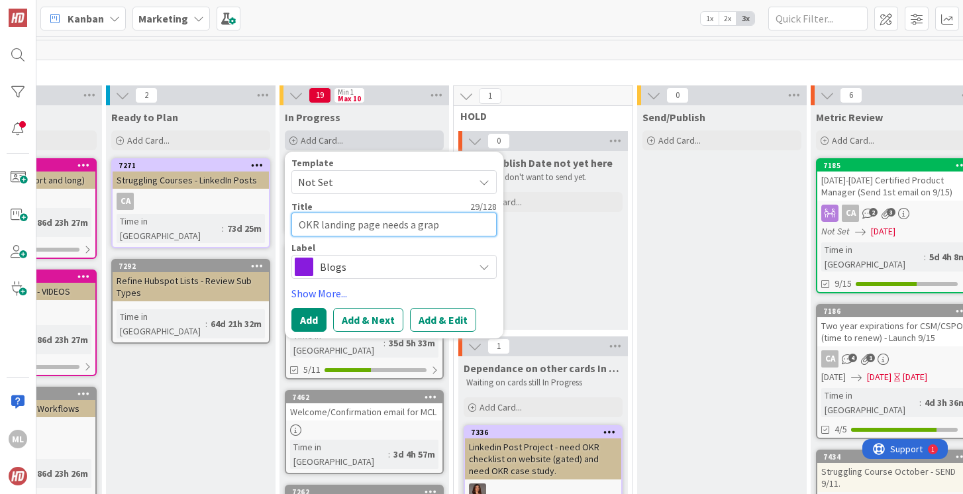
type textarea "OKR landing page needs a graph"
type textarea "x"
type textarea "OKR landing page needs a graphi"
type textarea "x"
type textarea "OKR landing page needs a graphic"
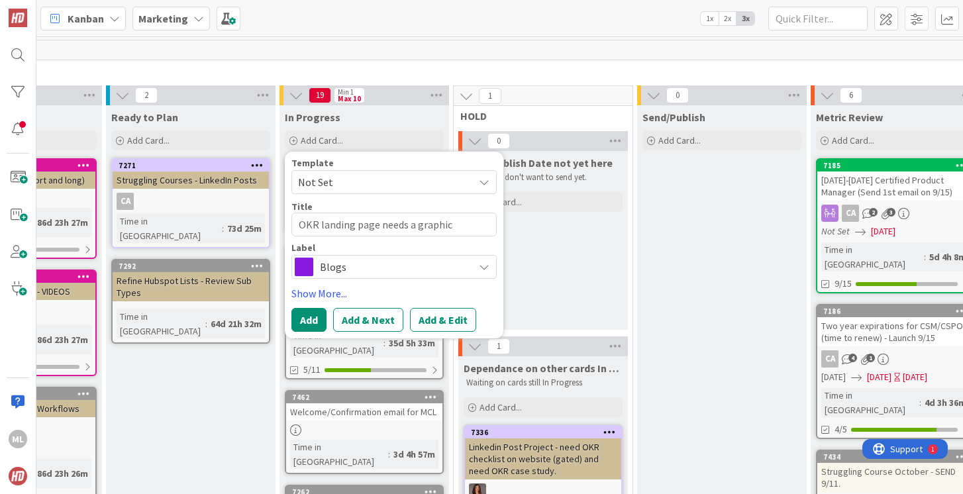
click at [346, 264] on span "Blogs" at bounding box center [393, 267] width 147 height 19
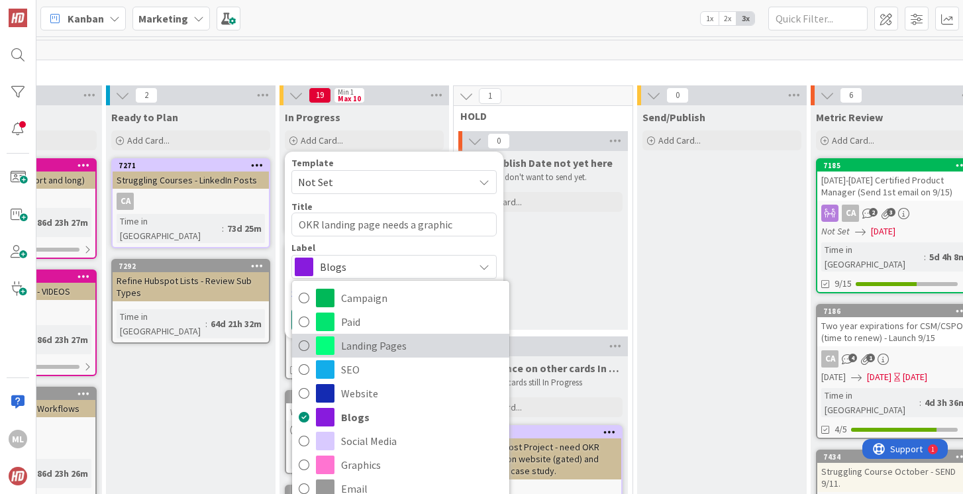
click at [301, 346] on icon at bounding box center [304, 346] width 11 height 20
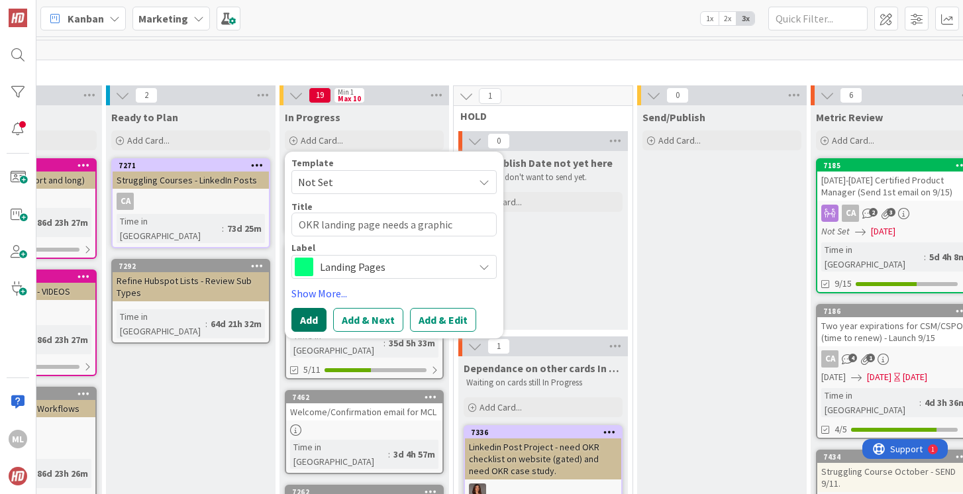
click at [313, 315] on button "Add" at bounding box center [308, 320] width 35 height 24
type textarea "x"
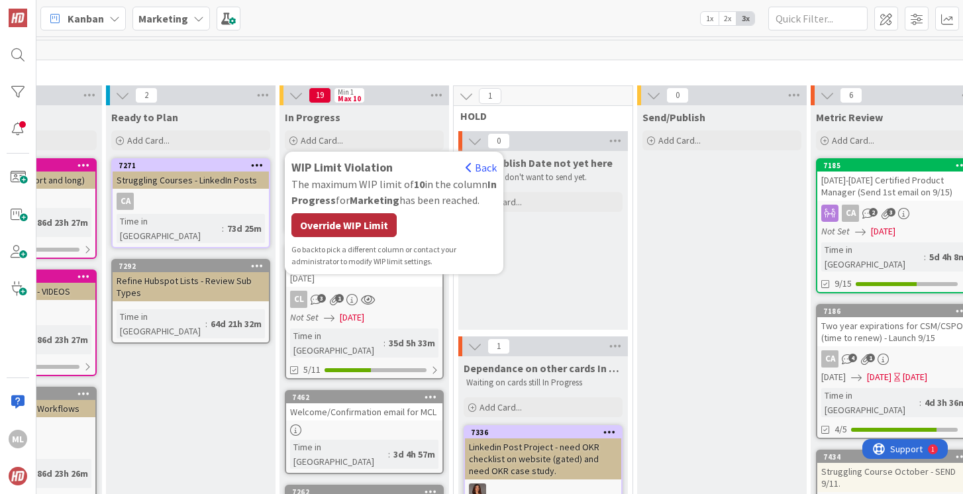
click at [354, 226] on div "Override WIP Limit" at bounding box center [343, 225] width 105 height 24
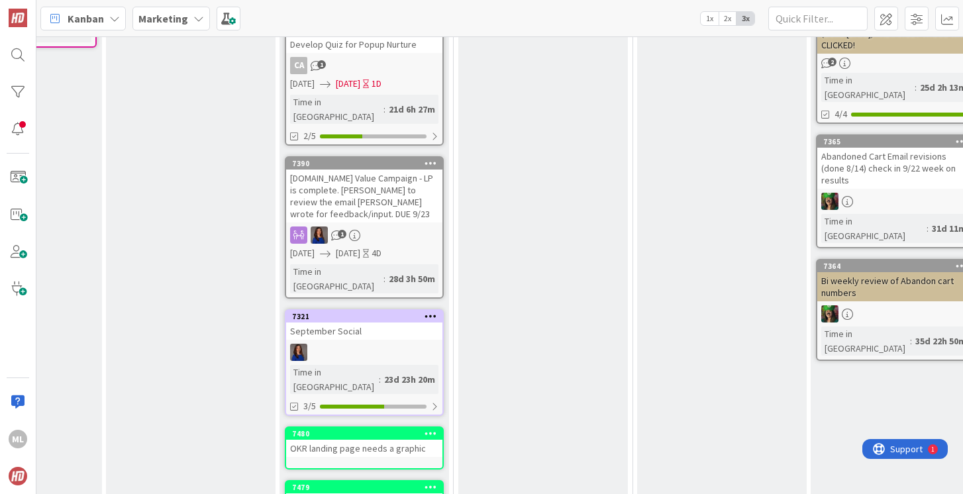
scroll to position [580, 146]
click at [358, 439] on div "OKR landing page needs a graphic" at bounding box center [364, 447] width 156 height 17
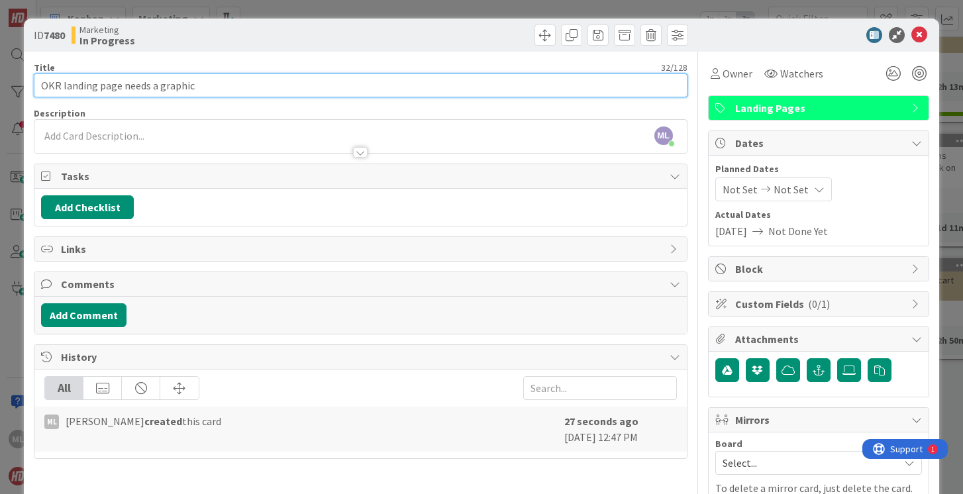
click at [64, 87] on input "OKR landing page needs a graphic" at bounding box center [360, 86] width 653 height 24
type input "OKR case study landing page needs a graphic"
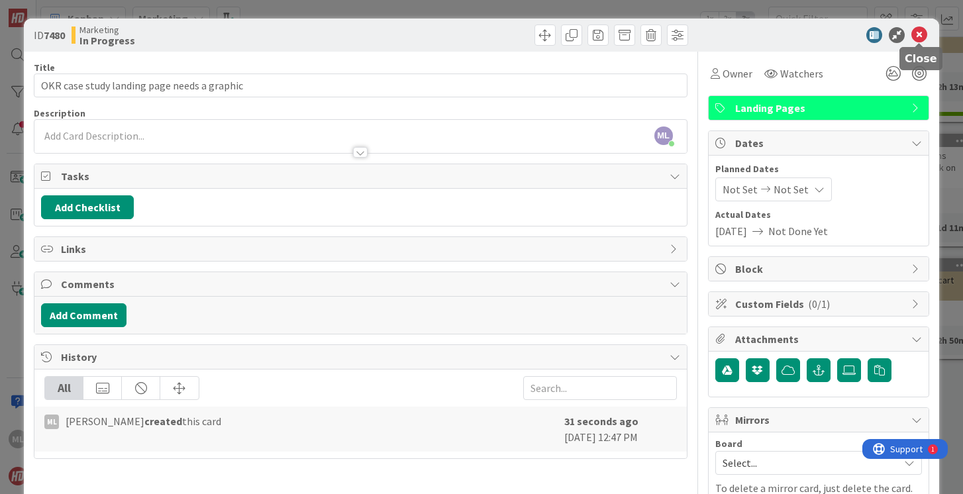
click at [919, 36] on icon at bounding box center [919, 35] width 16 height 16
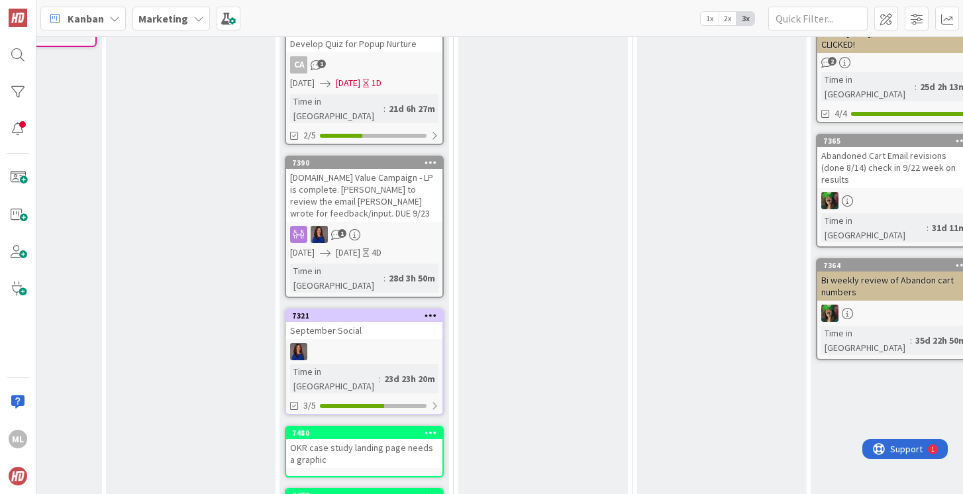
click at [326, 439] on div "OKR case study landing page needs a graphic" at bounding box center [364, 453] width 156 height 29
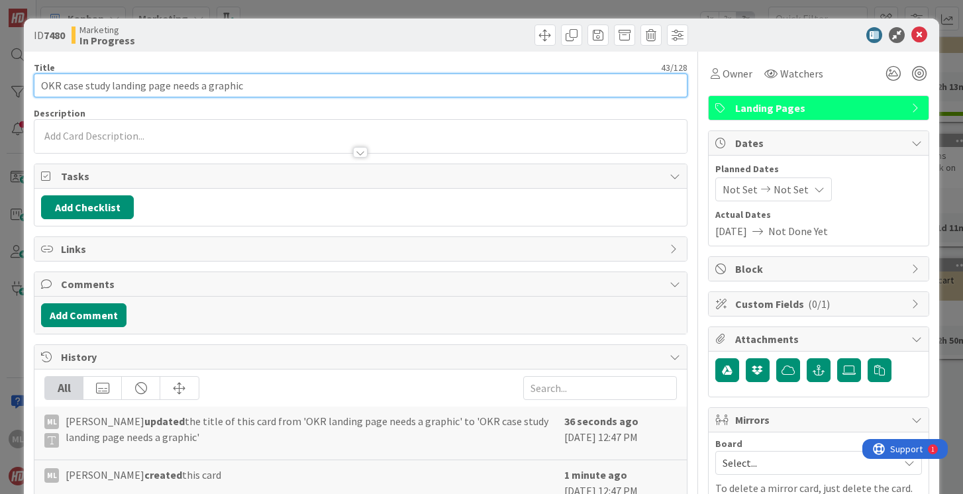
click at [294, 87] on input "OKR case study landing page needs a graphic" at bounding box center [360, 86] width 653 height 24
type input "OKR case study landing page needs a graphic and possibly more"
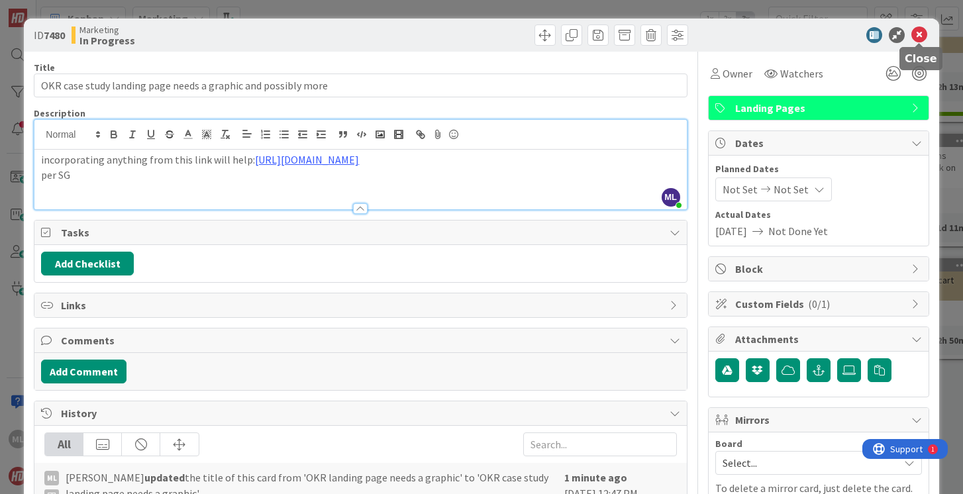
click at [920, 33] on icon at bounding box center [919, 35] width 16 height 16
